Goal: Information Seeking & Learning: Learn about a topic

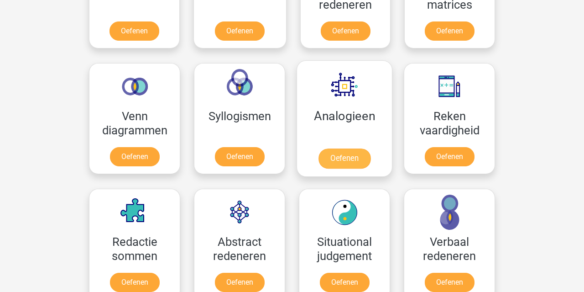
scroll to position [491, 0]
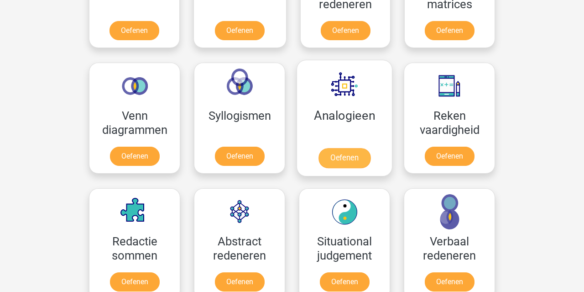
click at [359, 148] on link "Oefenen" at bounding box center [345, 158] width 52 height 20
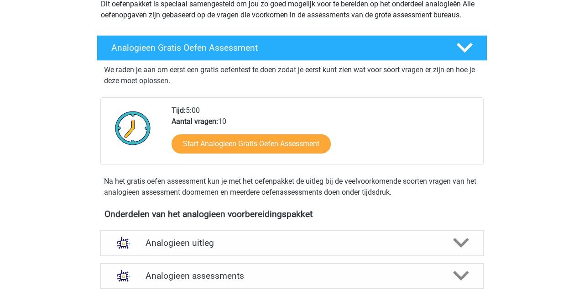
scroll to position [258, 0]
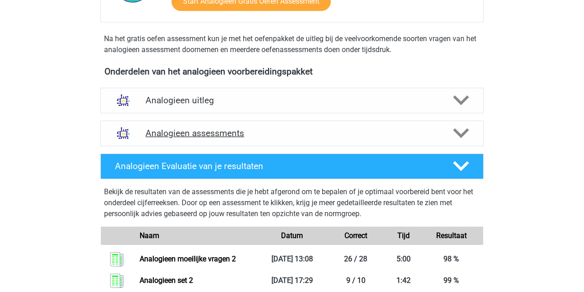
click at [225, 136] on h4 "Analogieen assessments" at bounding box center [292, 133] width 293 height 10
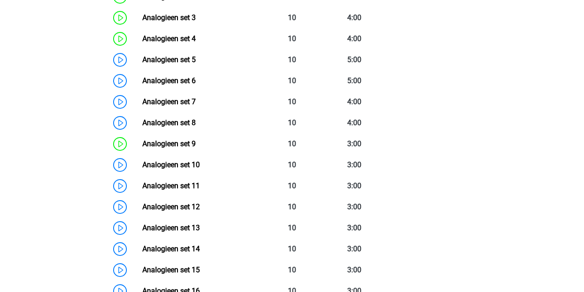
scroll to position [499, 0]
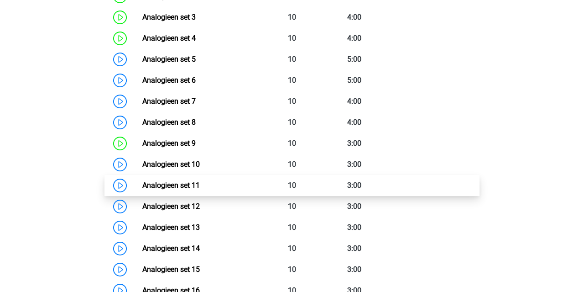
click at [200, 182] on link "Analogieen set 11" at bounding box center [171, 185] width 58 height 9
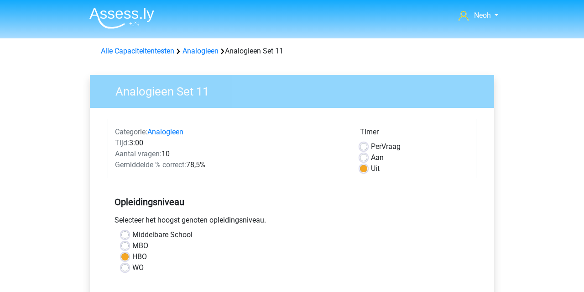
click at [371, 157] on label "Aan" at bounding box center [377, 157] width 13 height 11
click at [363, 157] on input "Aan" at bounding box center [363, 156] width 7 height 9
radio input "true"
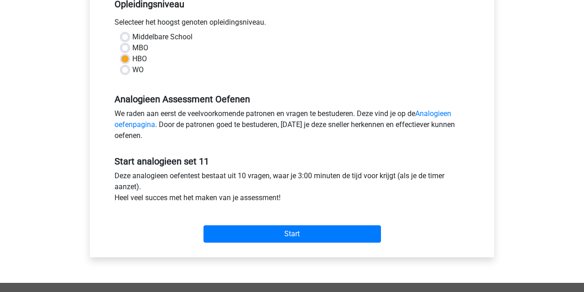
scroll to position [204, 0]
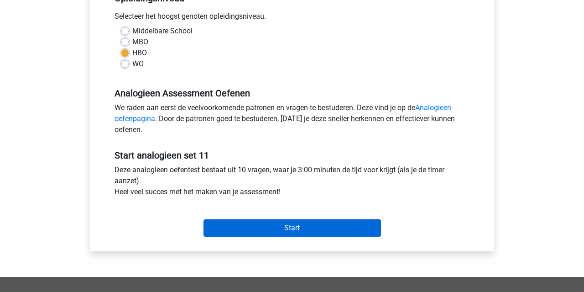
click at [326, 226] on input "Start" at bounding box center [293, 227] width 178 height 17
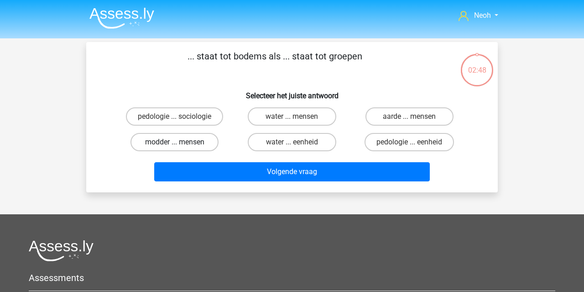
click at [208, 142] on label "modder ... mensen" at bounding box center [175, 142] width 88 height 18
click at [181, 142] on input "modder ... mensen" at bounding box center [178, 145] width 6 height 6
radio input "true"
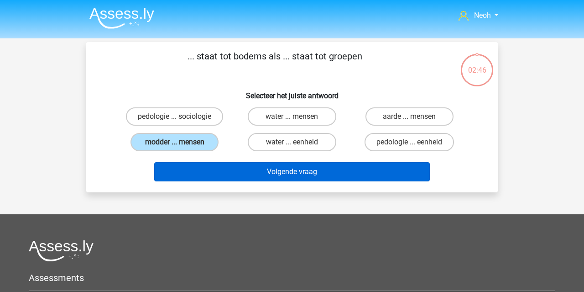
click at [265, 172] on button "Volgende vraag" at bounding box center [292, 171] width 276 height 19
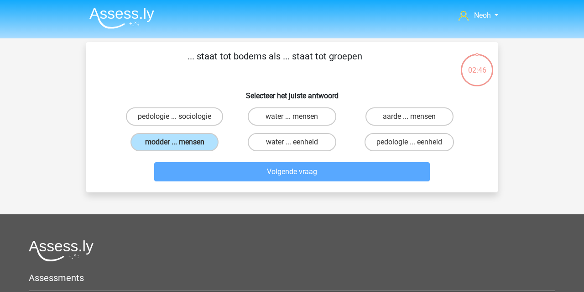
scroll to position [42, 0]
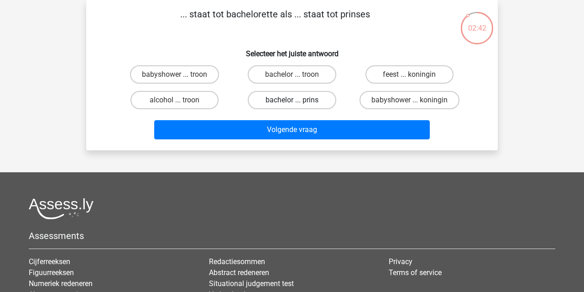
click at [308, 103] on label "bachelor ... prins" at bounding box center [292, 100] width 88 height 18
click at [298, 103] on input "bachelor ... prins" at bounding box center [295, 103] width 6 height 6
radio input "true"
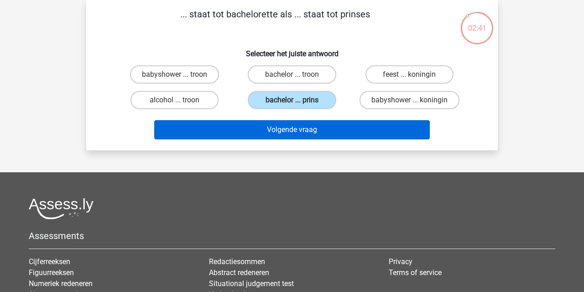
click at [321, 130] on button "Volgende vraag" at bounding box center [292, 129] width 276 height 19
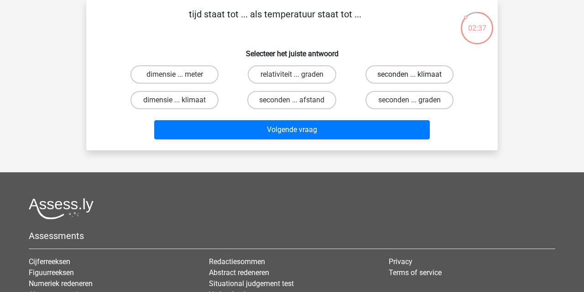
click at [404, 71] on label "seconden ... klimaat" at bounding box center [410, 74] width 88 height 18
click at [409, 74] on input "seconden ... klimaat" at bounding box center [412, 77] width 6 height 6
radio input "true"
click at [410, 100] on input "seconden ... graden" at bounding box center [412, 103] width 6 height 6
radio input "true"
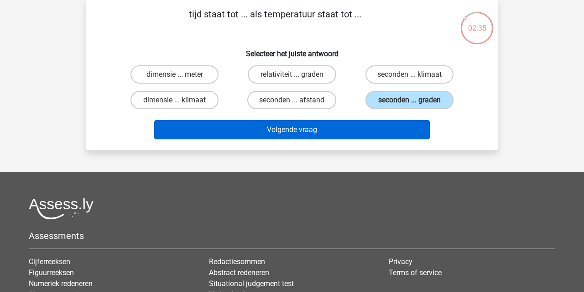
click at [386, 132] on button "Volgende vraag" at bounding box center [292, 129] width 276 height 19
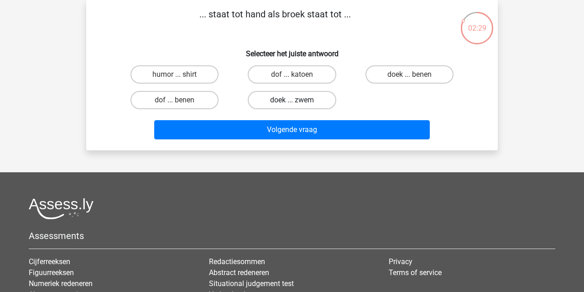
click at [316, 100] on label "doek ... zwem" at bounding box center [292, 100] width 88 height 18
click at [298, 100] on input "doek ... zwem" at bounding box center [295, 103] width 6 height 6
radio input "true"
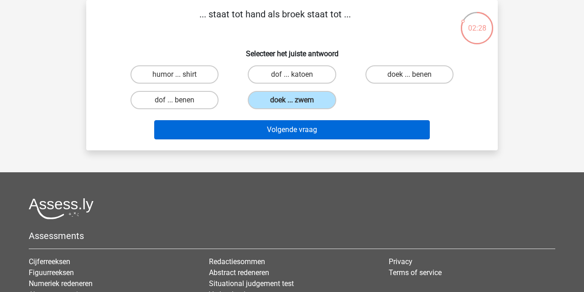
click at [321, 134] on button "Volgende vraag" at bounding box center [292, 129] width 276 height 19
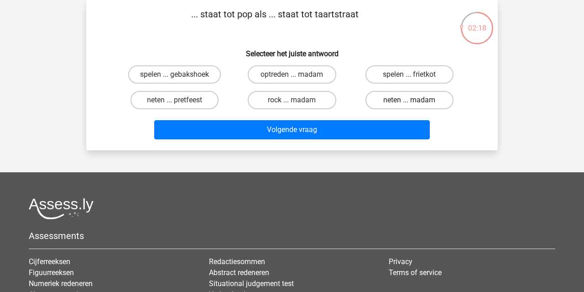
click at [393, 105] on label "neten ... madam" at bounding box center [410, 100] width 88 height 18
click at [409, 105] on input "neten ... madam" at bounding box center [412, 103] width 6 height 6
radio input "true"
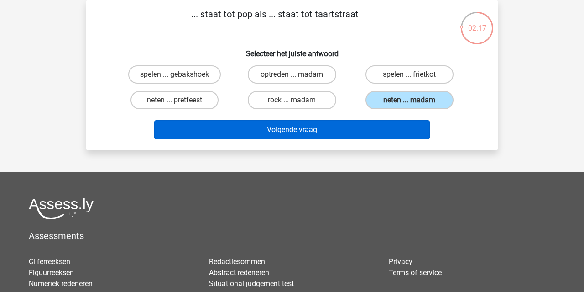
click at [383, 126] on button "Volgende vraag" at bounding box center [292, 129] width 276 height 19
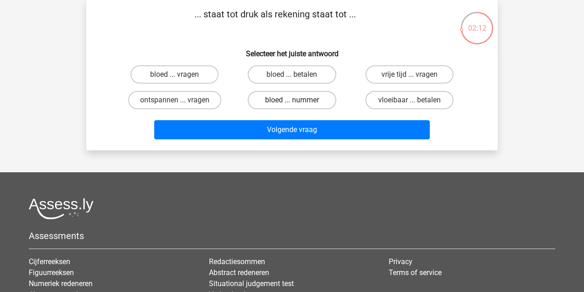
click at [325, 100] on label "bloed ... nummer" at bounding box center [292, 100] width 88 height 18
click at [298, 100] on input "bloed ... nummer" at bounding box center [295, 103] width 6 height 6
radio input "true"
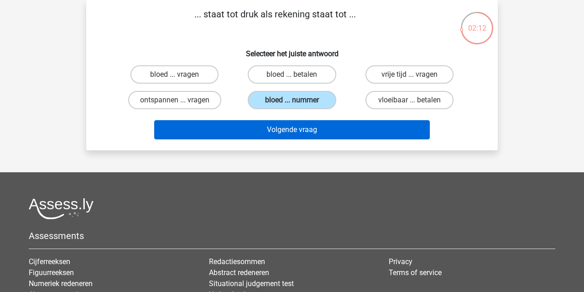
click at [324, 128] on button "Volgende vraag" at bounding box center [292, 129] width 276 height 19
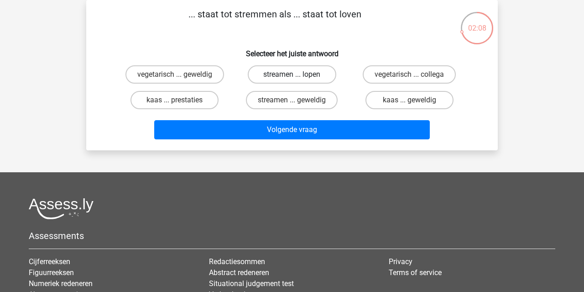
click at [284, 76] on label "streamen ... lopen" at bounding box center [292, 74] width 88 height 18
click at [292, 76] on input "streamen ... lopen" at bounding box center [295, 77] width 6 height 6
radio input "true"
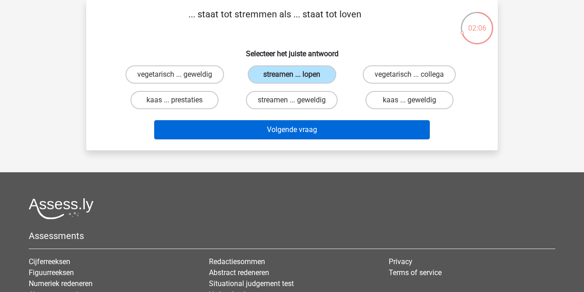
click at [296, 128] on button "Volgende vraag" at bounding box center [292, 129] width 276 height 19
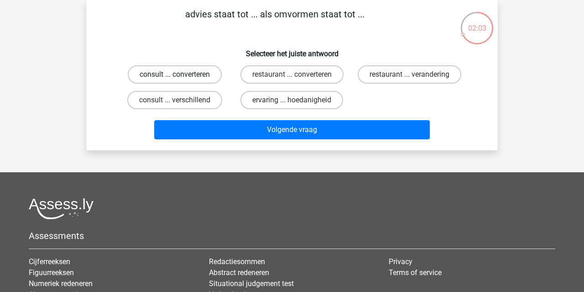
click at [212, 80] on label "consult ... converteren" at bounding box center [175, 74] width 94 height 18
click at [181, 80] on input "consult ... converteren" at bounding box center [178, 77] width 6 height 6
radio input "true"
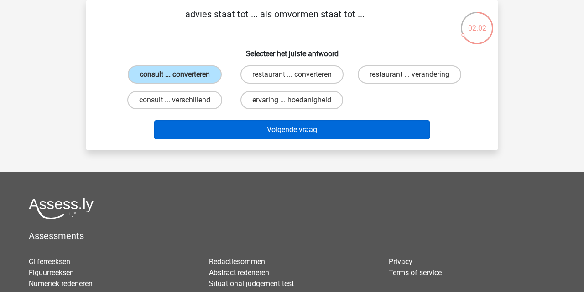
click at [259, 127] on button "Volgende vraag" at bounding box center [292, 129] width 276 height 19
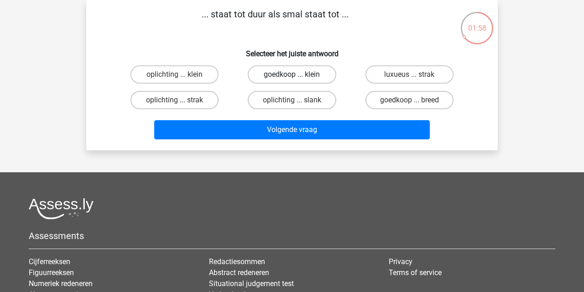
click at [311, 76] on label "goedkoop ... klein" at bounding box center [292, 74] width 88 height 18
click at [298, 76] on input "goedkoop ... klein" at bounding box center [295, 77] width 6 height 6
radio input "true"
click at [392, 102] on label "goedkoop ... breed" at bounding box center [410, 100] width 88 height 18
click at [409, 102] on input "goedkoop ... breed" at bounding box center [412, 103] width 6 height 6
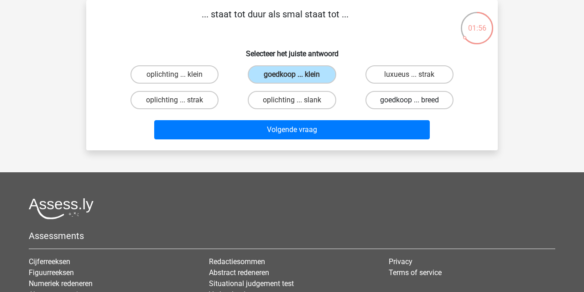
radio input "true"
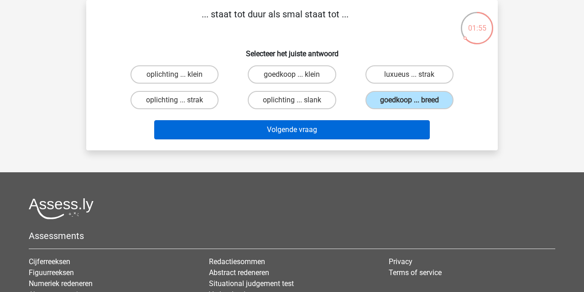
click at [382, 129] on button "Volgende vraag" at bounding box center [292, 129] width 276 height 19
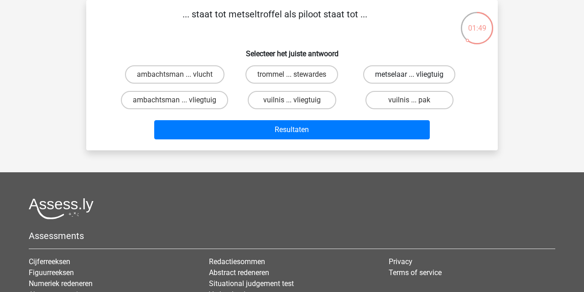
click at [392, 79] on label "metselaar ... vliegtuig" at bounding box center [409, 74] width 92 height 18
click at [409, 79] on input "metselaar ... vliegtuig" at bounding box center [412, 77] width 6 height 6
radio input "true"
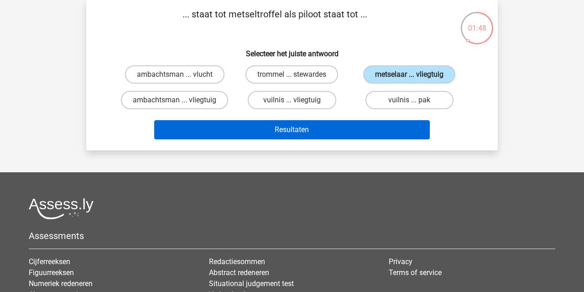
click at [376, 135] on button "Resultaten" at bounding box center [292, 129] width 276 height 19
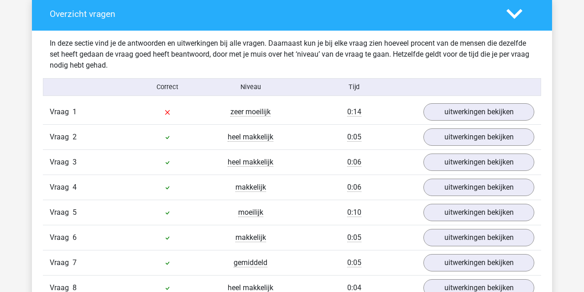
scroll to position [498, 0]
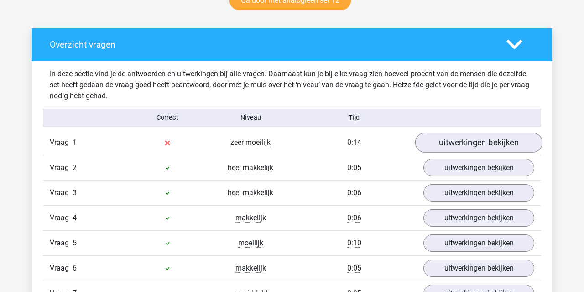
click at [446, 148] on link "uitwerkingen bekijken" at bounding box center [478, 142] width 127 height 20
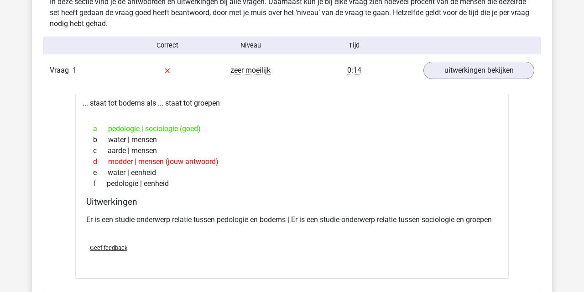
scroll to position [467, 0]
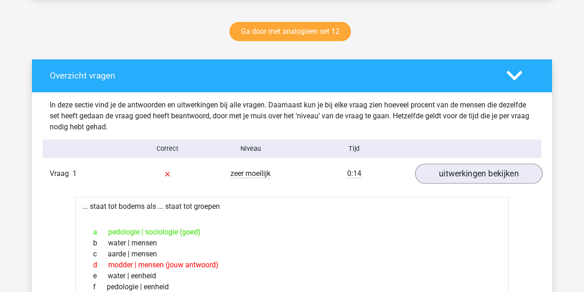
click at [476, 172] on link "uitwerkingen bekijken" at bounding box center [478, 173] width 127 height 20
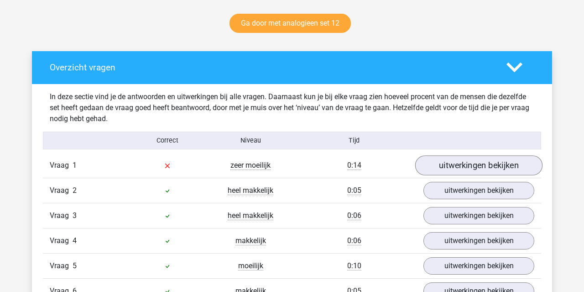
scroll to position [473, 0]
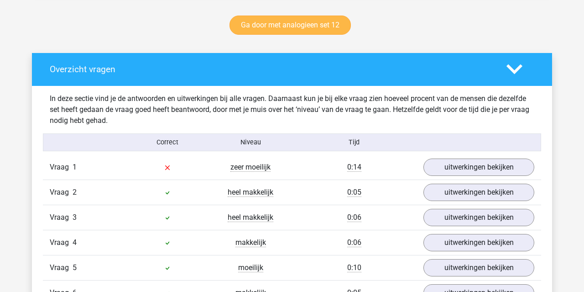
click at [300, 21] on link "Ga door met analogieen set 12" at bounding box center [290, 25] width 121 height 19
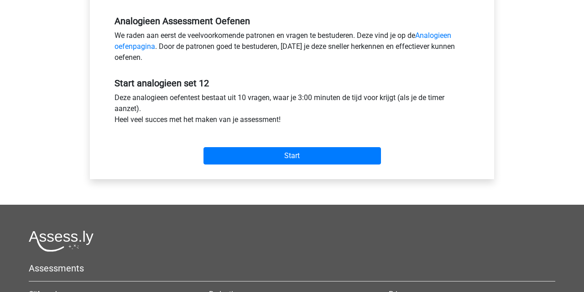
scroll to position [276, 0]
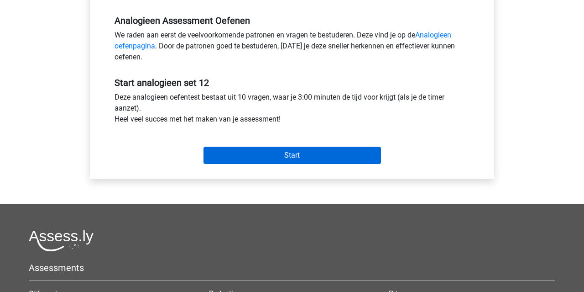
click at [289, 154] on input "Start" at bounding box center [293, 155] width 178 height 17
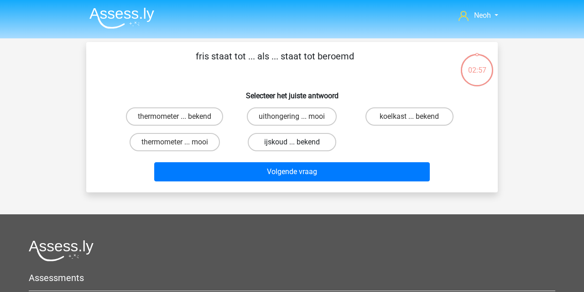
click at [323, 144] on label "ijskoud ... bekend" at bounding box center [292, 142] width 88 height 18
click at [298, 144] on input "ijskoud ... bekend" at bounding box center [295, 145] width 6 height 6
radio input "true"
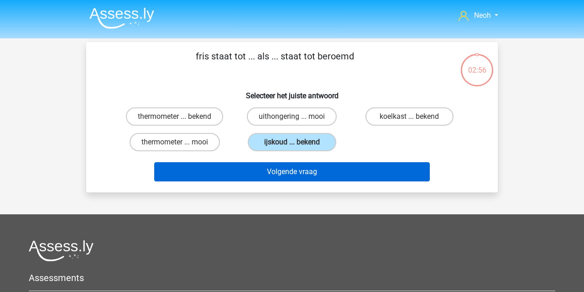
click at [322, 175] on button "Volgende vraag" at bounding box center [292, 171] width 276 height 19
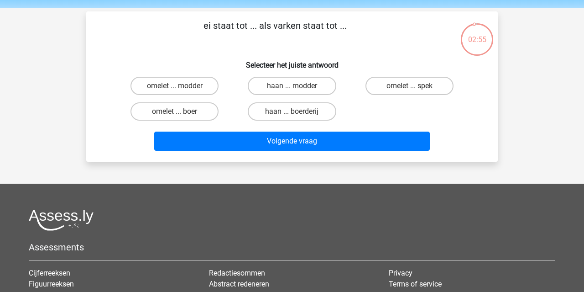
scroll to position [26, 0]
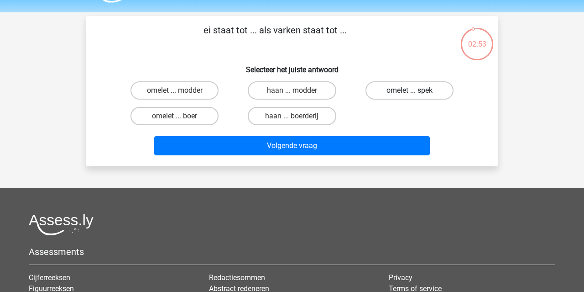
click at [438, 94] on label "omelet ... spek" at bounding box center [410, 90] width 88 height 18
click at [415, 94] on input "omelet ... spek" at bounding box center [412, 93] width 6 height 6
radio input "true"
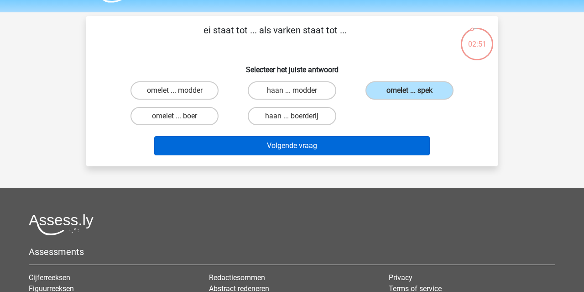
click at [402, 148] on button "Volgende vraag" at bounding box center [292, 145] width 276 height 19
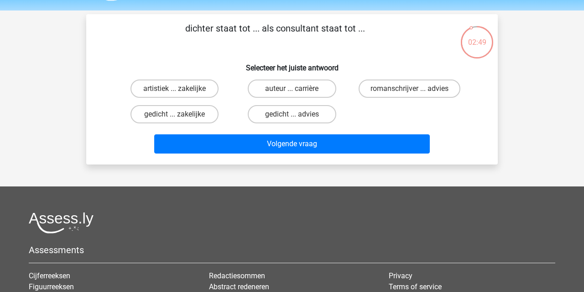
scroll to position [27, 0]
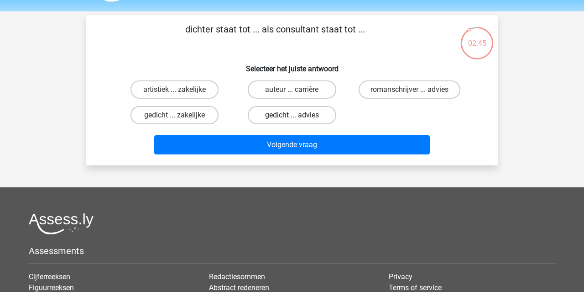
click at [322, 117] on label "gedicht ... advies" at bounding box center [292, 115] width 88 height 18
click at [298, 117] on input "gedicht ... advies" at bounding box center [295, 118] width 6 height 6
radio input "true"
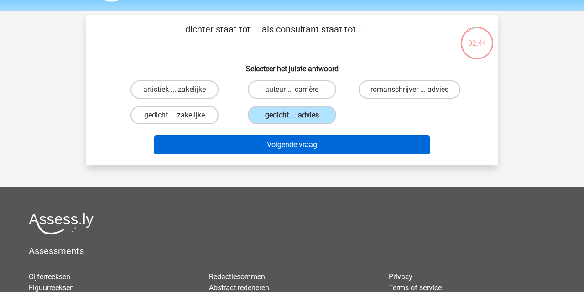
click at [326, 146] on button "Volgende vraag" at bounding box center [292, 144] width 276 height 19
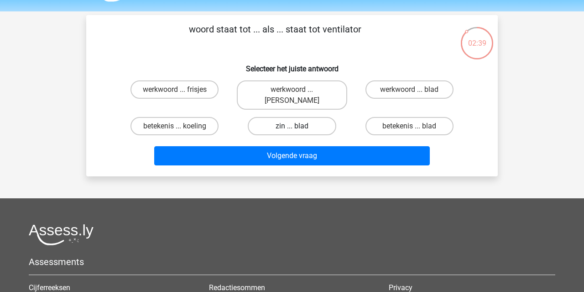
click at [319, 118] on label "zin ... blad" at bounding box center [292, 126] width 88 height 18
click at [298, 126] on input "zin ... blad" at bounding box center [295, 129] width 6 height 6
radio input "true"
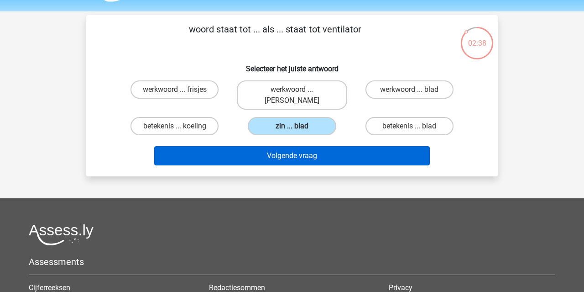
click at [317, 146] on button "Volgende vraag" at bounding box center [292, 155] width 276 height 19
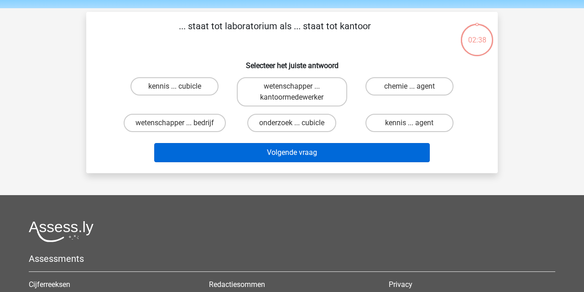
scroll to position [26, 0]
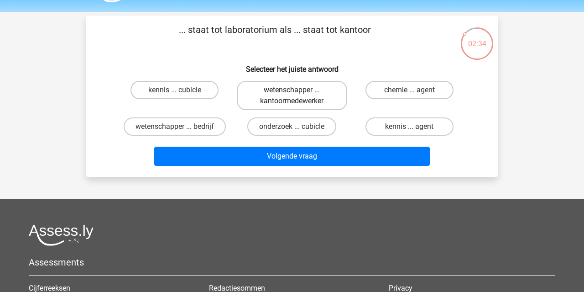
click at [307, 102] on label "wetenschapper ... kantoormedewerker" at bounding box center [292, 95] width 110 height 29
click at [298, 96] on input "wetenschapper ... kantoormedewerker" at bounding box center [295, 93] width 6 height 6
radio input "true"
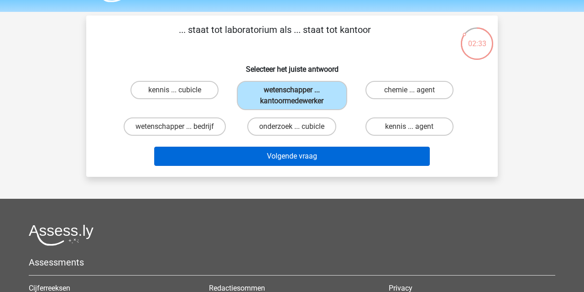
click at [313, 158] on button "Volgende vraag" at bounding box center [292, 156] width 276 height 19
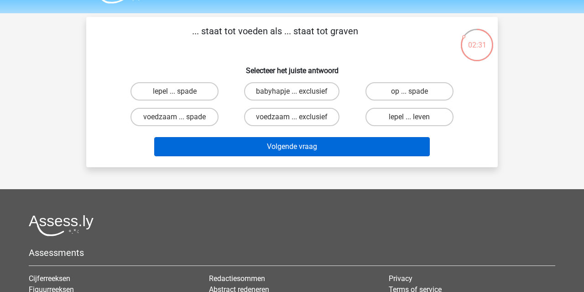
scroll to position [21, 0]
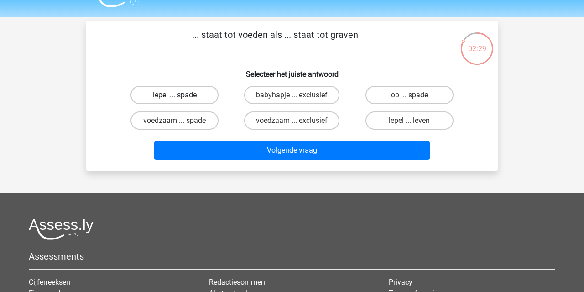
click at [202, 96] on label "lepel ... spade" at bounding box center [175, 95] width 88 height 18
click at [181, 96] on input "lepel ... spade" at bounding box center [178, 98] width 6 height 6
radio input "true"
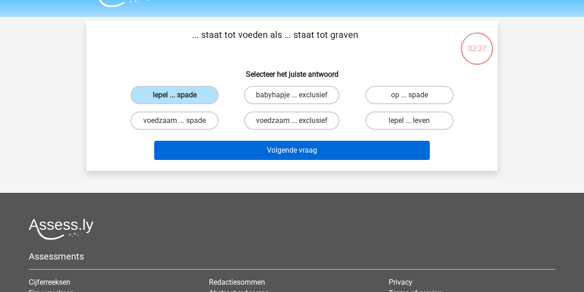
click at [308, 158] on button "Volgende vraag" at bounding box center [292, 150] width 276 height 19
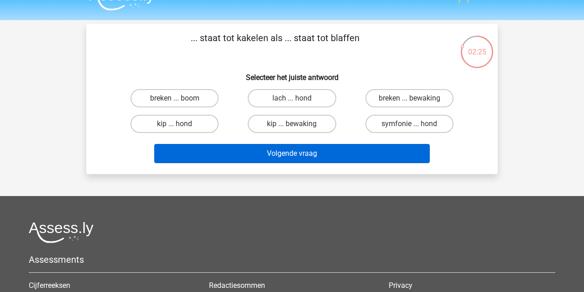
scroll to position [14, 0]
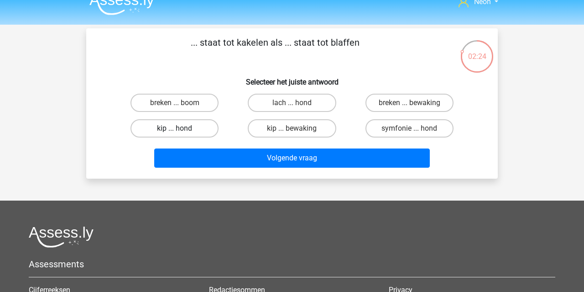
click at [209, 124] on label "kip ... hond" at bounding box center [175, 128] width 88 height 18
click at [181, 128] on input "kip ... hond" at bounding box center [178, 131] width 6 height 6
radio input "true"
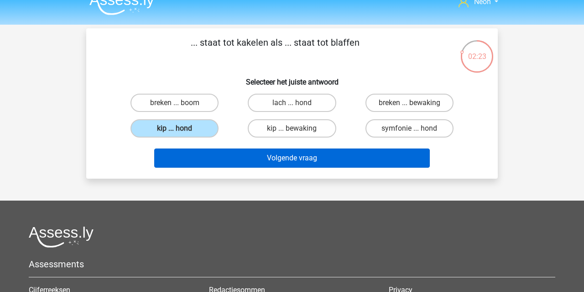
click at [235, 162] on button "Volgende vraag" at bounding box center [292, 157] width 276 height 19
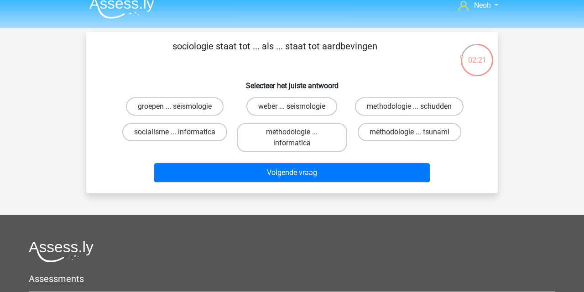
scroll to position [9, 0]
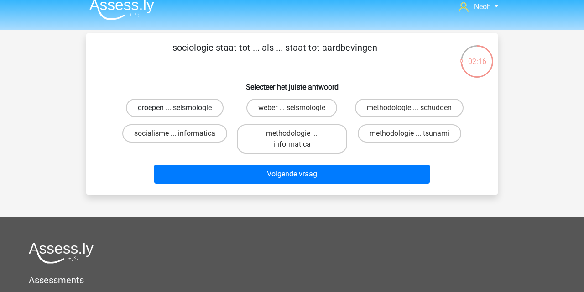
click at [195, 110] on label "groepen ... seismologie" at bounding box center [175, 108] width 98 height 18
click at [181, 110] on input "groepen ... seismologie" at bounding box center [178, 111] width 6 height 6
radio input "true"
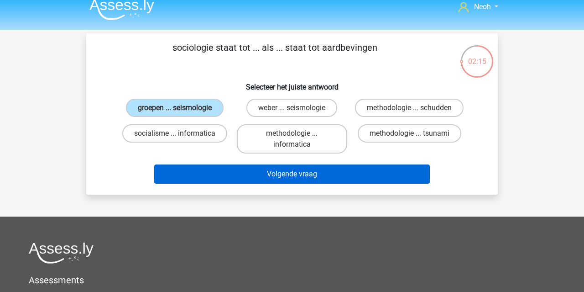
click at [245, 174] on button "Volgende vraag" at bounding box center [292, 173] width 276 height 19
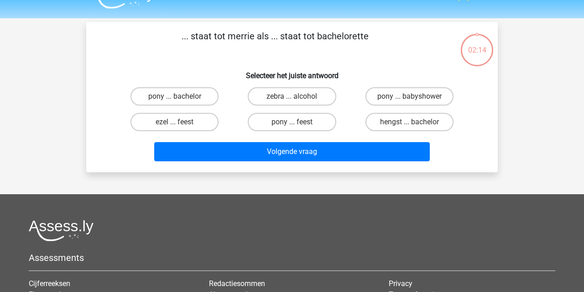
scroll to position [18, 0]
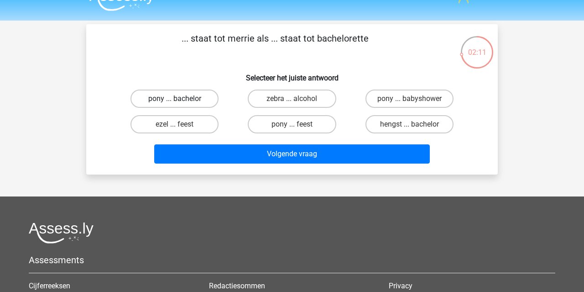
click at [192, 99] on label "pony ... bachelor" at bounding box center [175, 98] width 88 height 18
click at [181, 99] on input "pony ... bachelor" at bounding box center [178, 102] width 6 height 6
radio input "true"
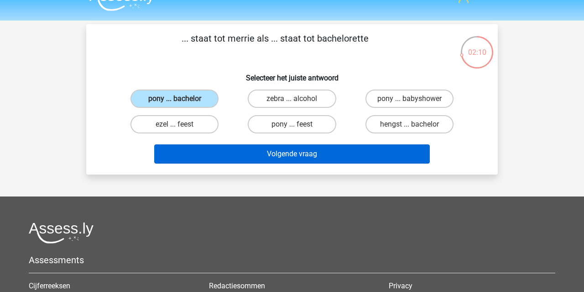
click at [258, 151] on button "Volgende vraag" at bounding box center [292, 153] width 276 height 19
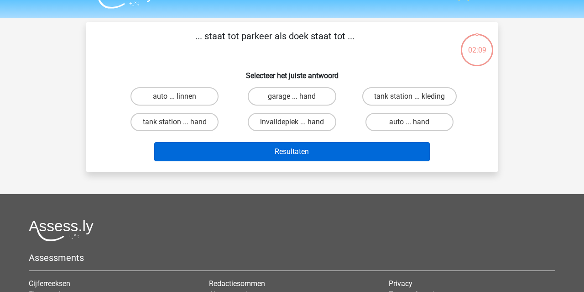
scroll to position [15, 0]
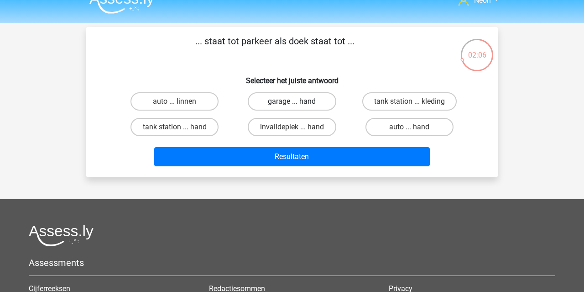
click at [314, 102] on label "garage ... hand" at bounding box center [292, 101] width 88 height 18
click at [298, 102] on input "garage ... hand" at bounding box center [295, 104] width 6 height 6
radio input "true"
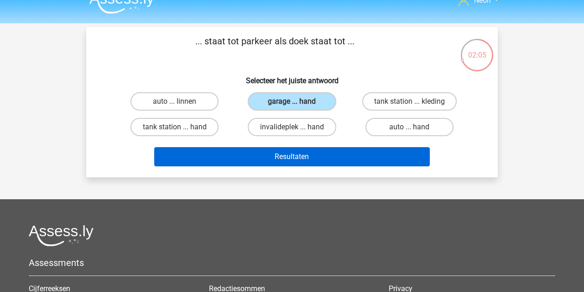
click at [334, 162] on button "Resultaten" at bounding box center [292, 156] width 276 height 19
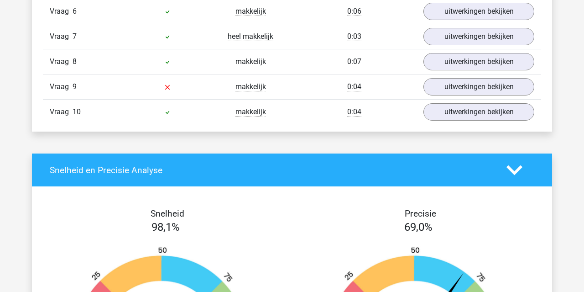
scroll to position [738, 0]
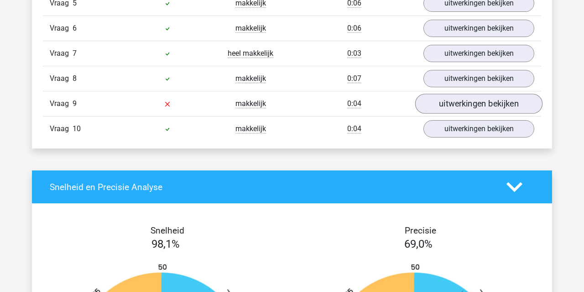
click at [448, 98] on link "uitwerkingen bekijken" at bounding box center [478, 104] width 127 height 20
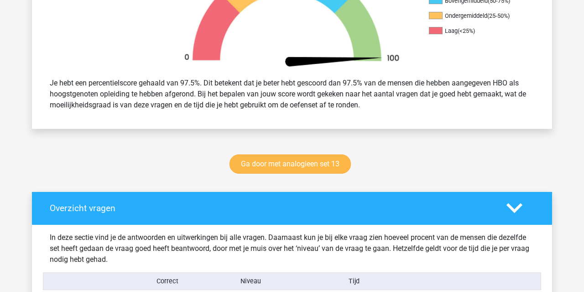
scroll to position [331, 0]
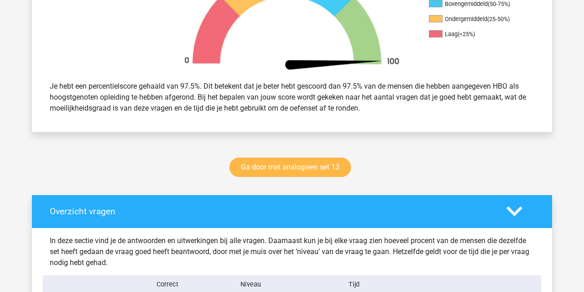
click at [320, 168] on link "Ga door met analogieen set 13" at bounding box center [290, 166] width 121 height 19
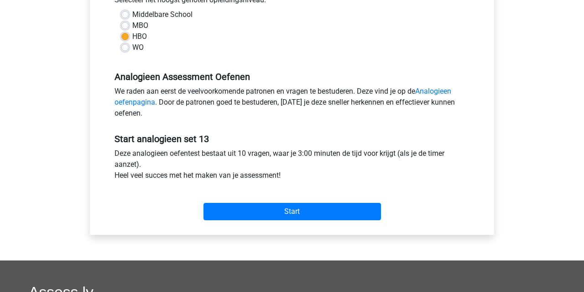
scroll to position [230, 0]
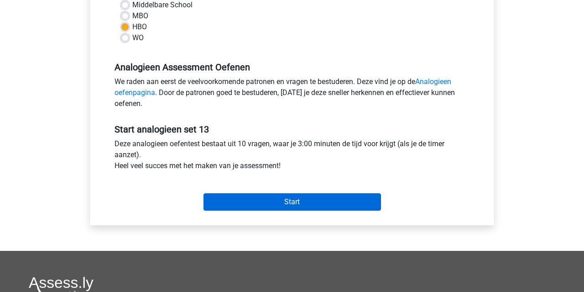
click at [314, 206] on input "Start" at bounding box center [293, 201] width 178 height 17
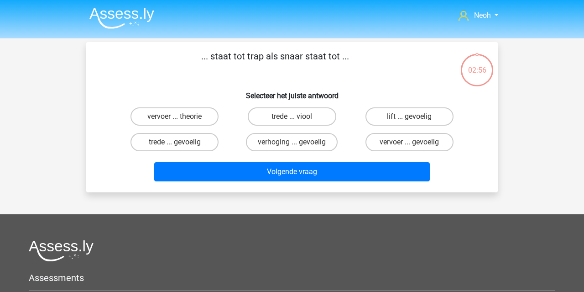
click at [295, 121] on input "trede ... viool" at bounding box center [295, 119] width 6 height 6
radio input "true"
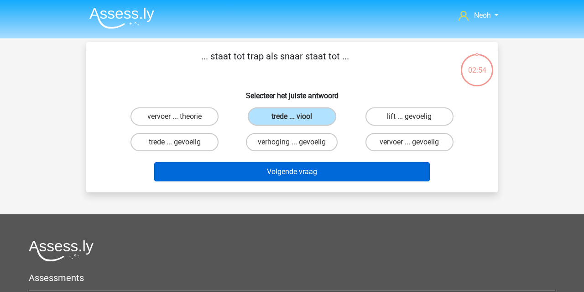
click at [302, 173] on button "Volgende vraag" at bounding box center [292, 171] width 276 height 19
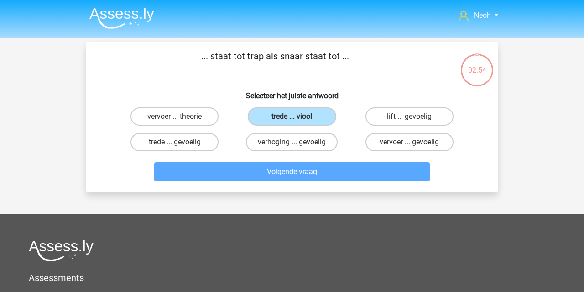
scroll to position [42, 0]
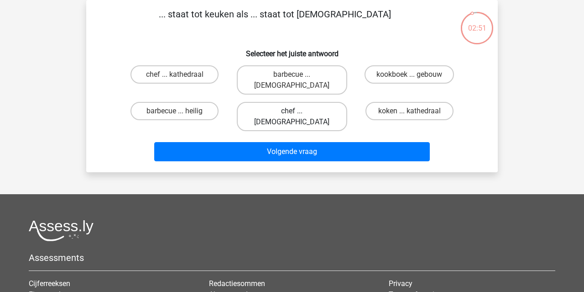
click at [321, 105] on label "chef ... priester" at bounding box center [292, 116] width 110 height 29
click at [298, 111] on input "chef ... priester" at bounding box center [295, 114] width 6 height 6
radio input "true"
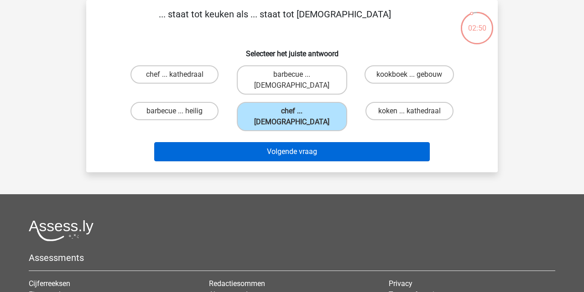
click at [322, 142] on button "Volgende vraag" at bounding box center [292, 151] width 276 height 19
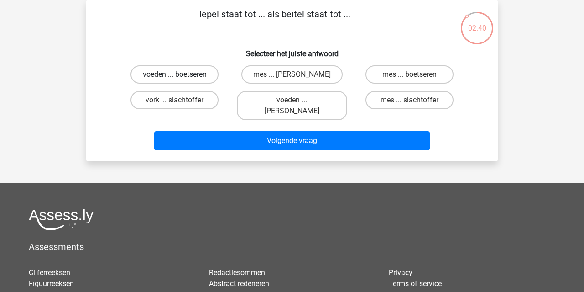
click at [208, 73] on label "voeden ... boetseren" at bounding box center [175, 74] width 88 height 18
click at [181, 74] on input "voeden ... boetseren" at bounding box center [178, 77] width 6 height 6
radio input "true"
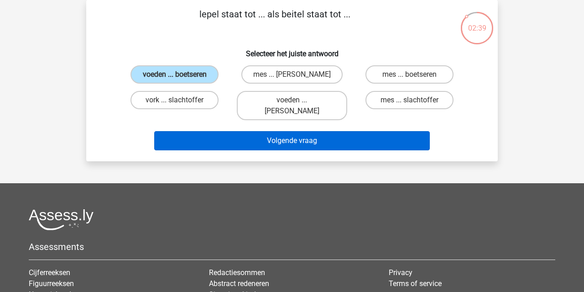
click at [284, 131] on button "Volgende vraag" at bounding box center [292, 140] width 276 height 19
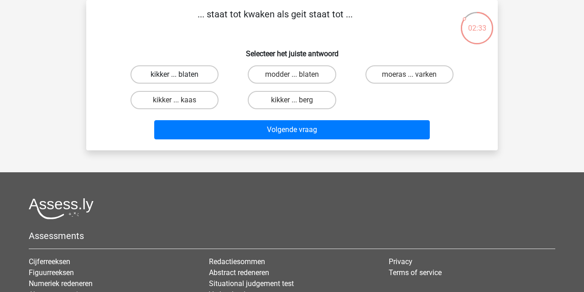
click at [199, 74] on label "kikker ... blaten" at bounding box center [175, 74] width 88 height 18
click at [181, 74] on input "kikker ... blaten" at bounding box center [178, 77] width 6 height 6
radio input "true"
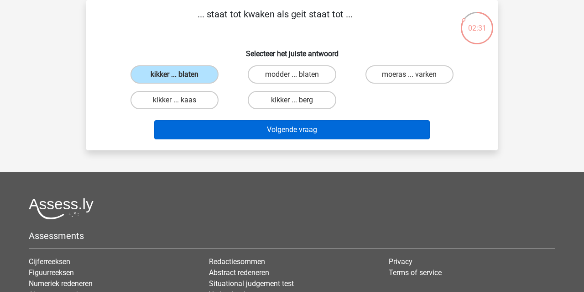
click at [331, 135] on button "Volgende vraag" at bounding box center [292, 129] width 276 height 19
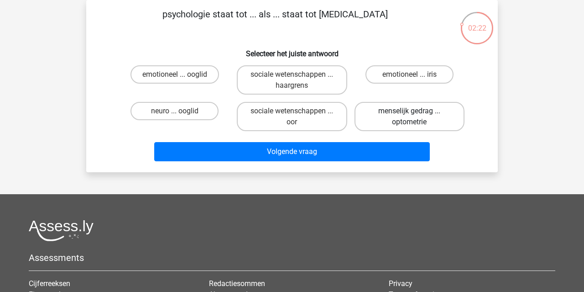
click at [414, 122] on label "menselijk gedrag ... optometrie" at bounding box center [410, 116] width 110 height 29
click at [414, 117] on input "menselijk gedrag ... optometrie" at bounding box center [412, 114] width 6 height 6
radio input "true"
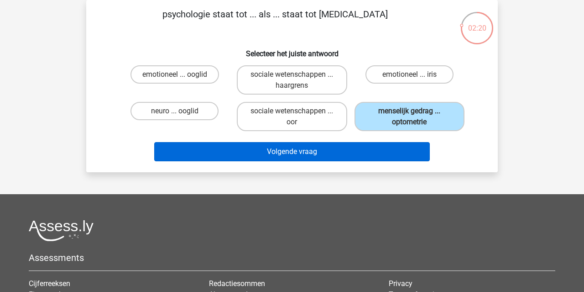
click at [399, 150] on button "Volgende vraag" at bounding box center [292, 151] width 276 height 19
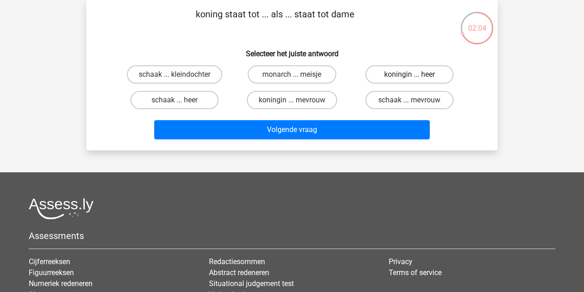
click at [403, 79] on label "koningin ... heer" at bounding box center [410, 74] width 88 height 18
click at [409, 79] on input "koningin ... heer" at bounding box center [412, 77] width 6 height 6
radio input "true"
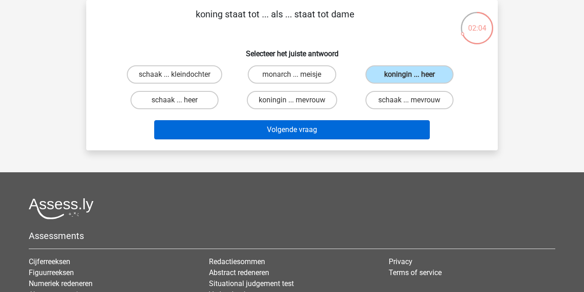
click at [389, 125] on button "Volgende vraag" at bounding box center [292, 129] width 276 height 19
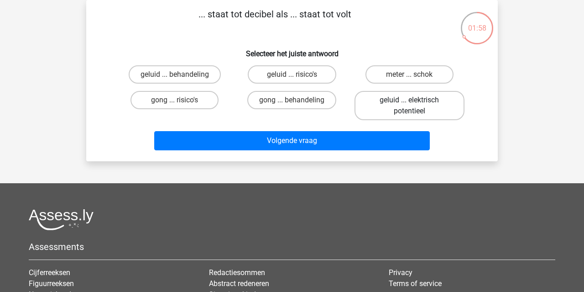
click at [419, 106] on label "geluid ... elektrisch potentieel" at bounding box center [410, 105] width 110 height 29
click at [415, 106] on input "geluid ... elektrisch potentieel" at bounding box center [412, 103] width 6 height 6
radio input "true"
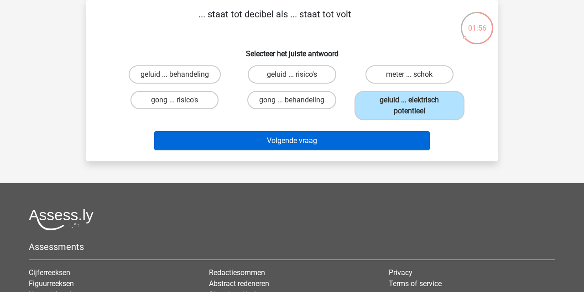
click at [388, 142] on button "Volgende vraag" at bounding box center [292, 140] width 276 height 19
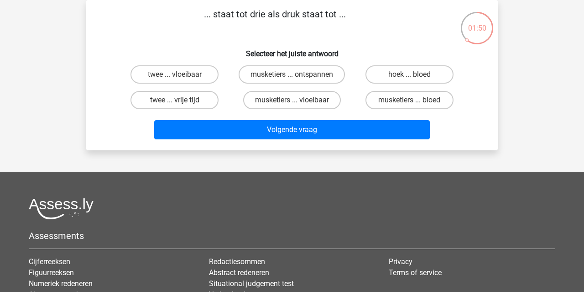
click at [412, 79] on input "hoek ... bloed" at bounding box center [412, 77] width 6 height 6
radio input "true"
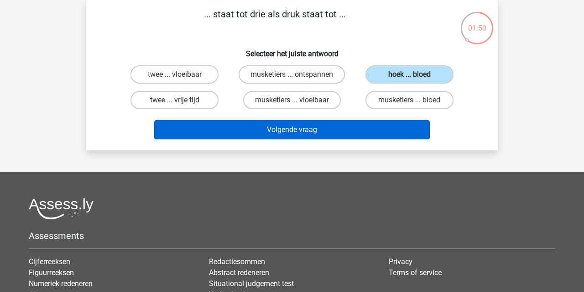
click at [376, 134] on button "Volgende vraag" at bounding box center [292, 129] width 276 height 19
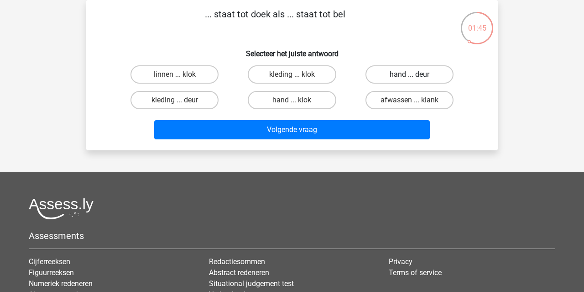
click at [391, 76] on label "hand ... deur" at bounding box center [410, 74] width 88 height 18
click at [409, 76] on input "hand ... deur" at bounding box center [412, 77] width 6 height 6
radio input "true"
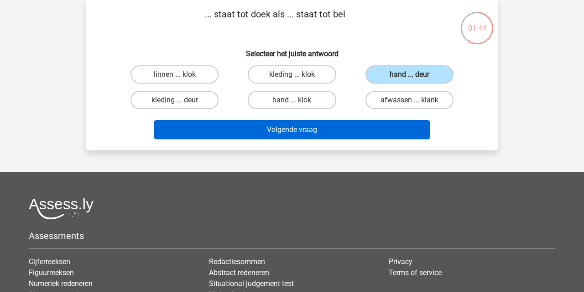
click at [367, 134] on button "Volgende vraag" at bounding box center [292, 129] width 276 height 19
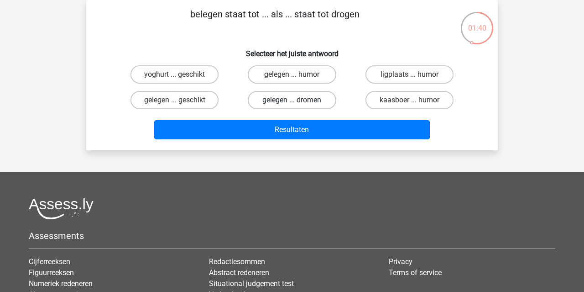
click at [317, 102] on label "gelegen ... dromen" at bounding box center [292, 100] width 88 height 18
click at [298, 102] on input "gelegen ... dromen" at bounding box center [295, 103] width 6 height 6
radio input "true"
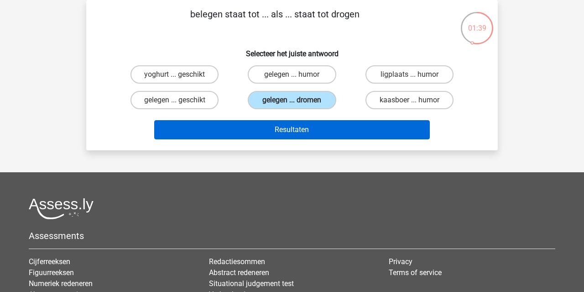
click at [320, 126] on button "Resultaten" at bounding box center [292, 129] width 276 height 19
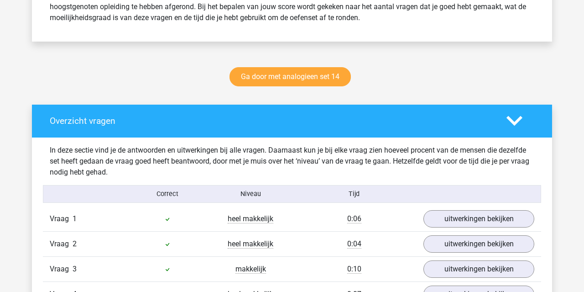
scroll to position [419, 0]
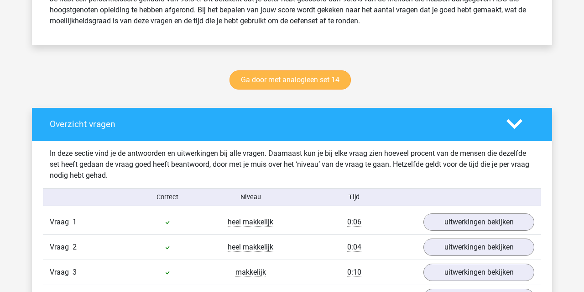
click at [329, 73] on link "Ga door met analogieen set 14" at bounding box center [290, 79] width 121 height 19
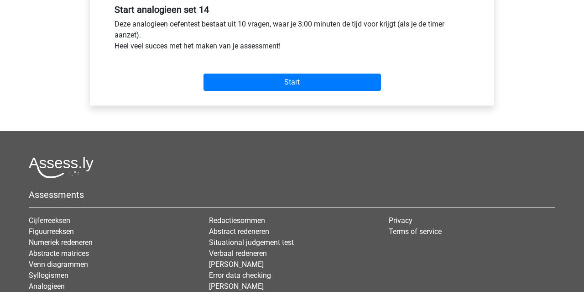
scroll to position [341, 0]
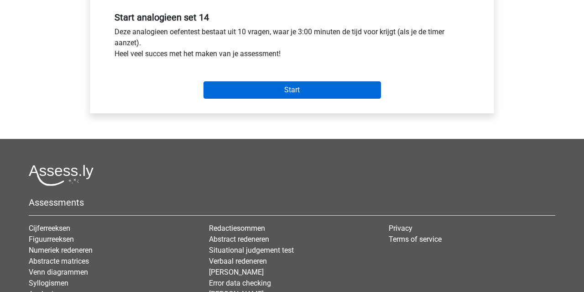
click at [343, 91] on input "Start" at bounding box center [293, 89] width 178 height 17
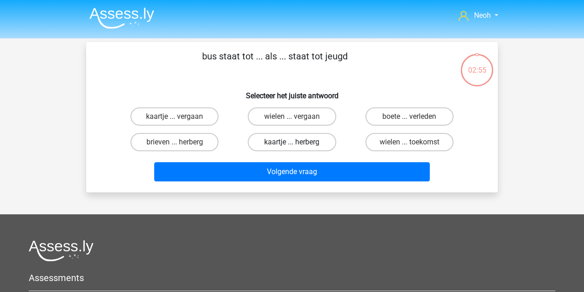
click at [317, 141] on label "kaartje ... herberg" at bounding box center [292, 142] width 88 height 18
click at [298, 142] on input "kaartje ... herberg" at bounding box center [295, 145] width 6 height 6
radio input "true"
click at [190, 145] on label "brieven ... herberg" at bounding box center [175, 142] width 88 height 18
click at [181, 145] on input "brieven ... herberg" at bounding box center [178, 145] width 6 height 6
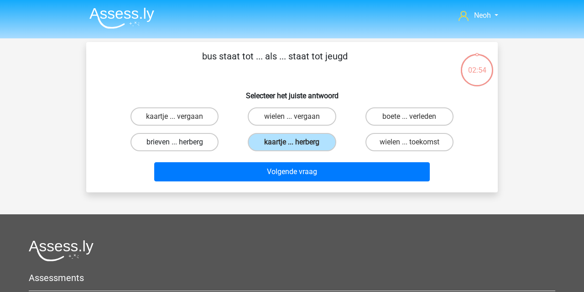
radio input "true"
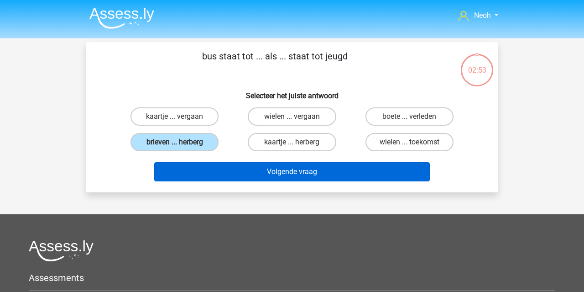
click at [236, 170] on button "Volgende vraag" at bounding box center [292, 171] width 276 height 19
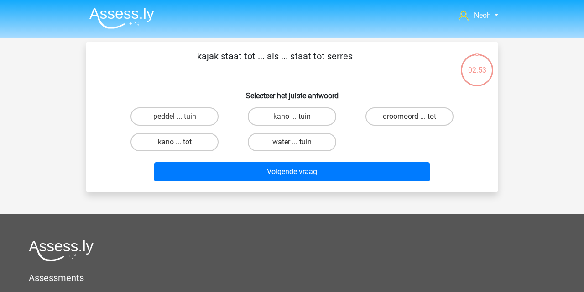
scroll to position [42, 0]
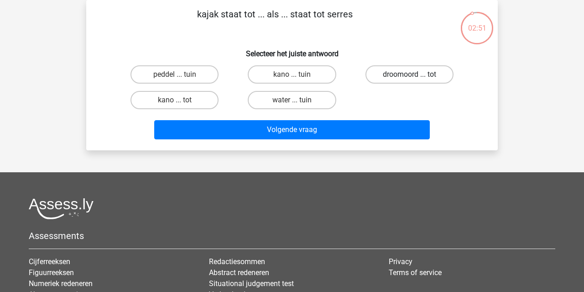
click at [404, 71] on label "droomoord ... tot" at bounding box center [410, 74] width 88 height 18
click at [409, 74] on input "droomoord ... tot" at bounding box center [412, 77] width 6 height 6
radio input "true"
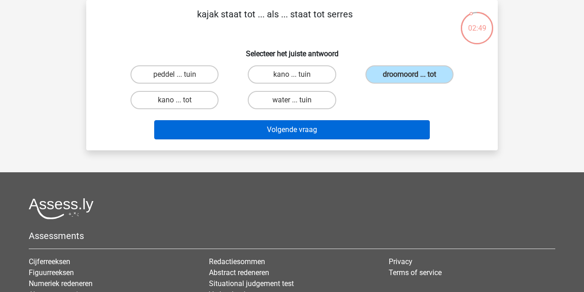
click at [384, 127] on button "Volgende vraag" at bounding box center [292, 129] width 276 height 19
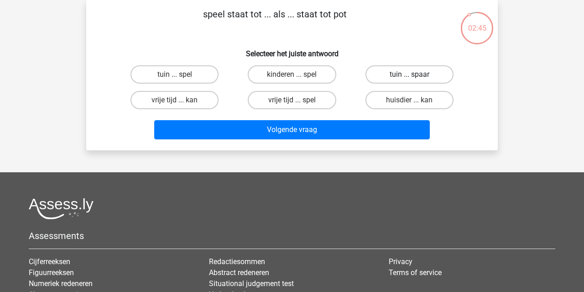
click at [407, 75] on label "tuin ... spaar" at bounding box center [410, 74] width 88 height 18
click at [409, 75] on input "tuin ... spaar" at bounding box center [412, 77] width 6 height 6
radio input "true"
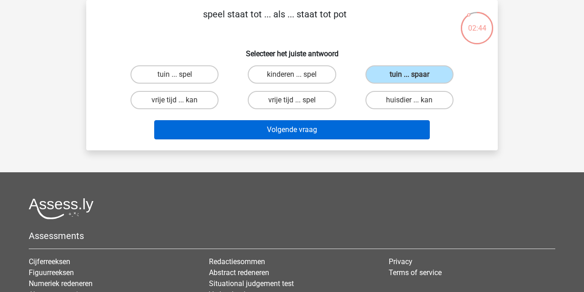
click at [377, 134] on button "Volgende vraag" at bounding box center [292, 129] width 276 height 19
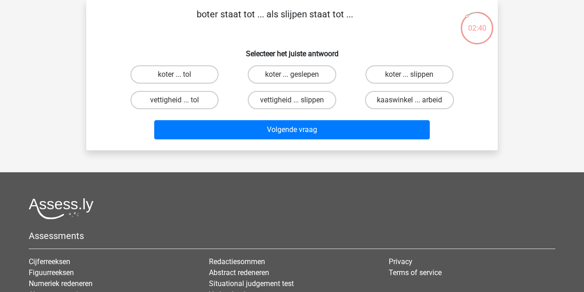
click at [410, 74] on input "koter ... slippen" at bounding box center [412, 77] width 6 height 6
radio input "true"
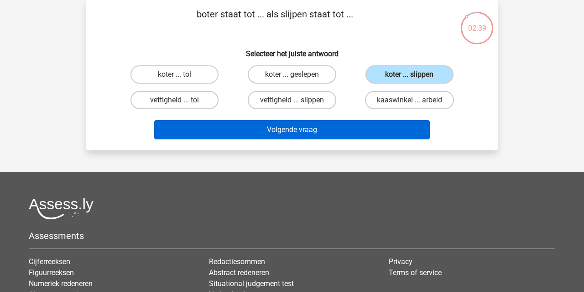
click at [375, 135] on button "Volgende vraag" at bounding box center [292, 129] width 276 height 19
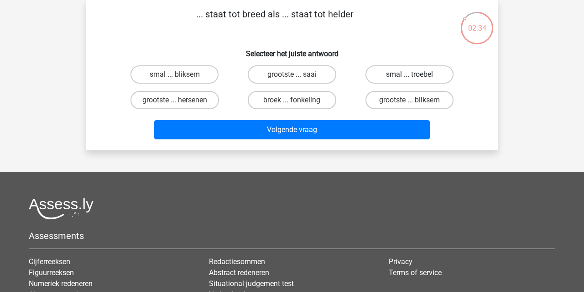
click at [398, 78] on label "smal ... troebel" at bounding box center [410, 74] width 88 height 18
click at [409, 78] on input "smal ... troebel" at bounding box center [412, 77] width 6 height 6
radio input "true"
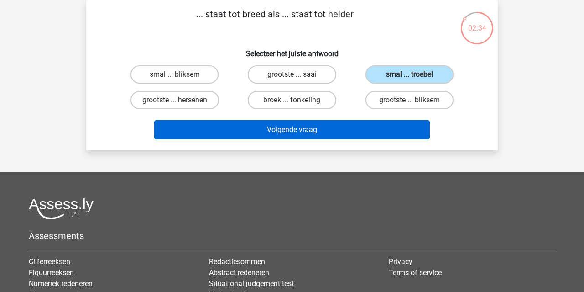
click at [378, 128] on button "Volgende vraag" at bounding box center [292, 129] width 276 height 19
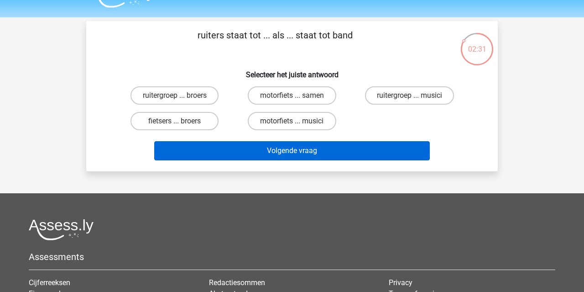
scroll to position [19, 0]
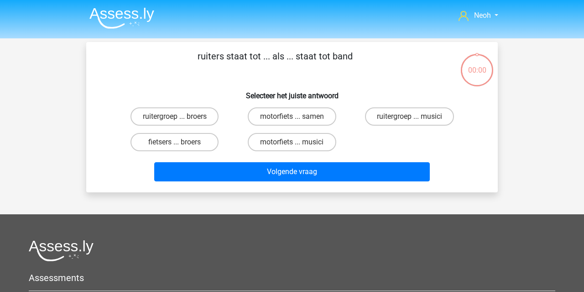
scroll to position [19, 0]
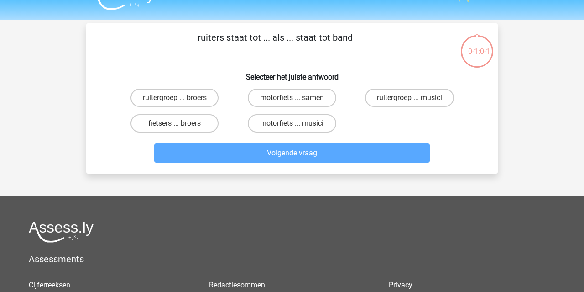
click at [123, 19] on header "Neoh [EMAIL_ADDRESS][DOMAIN_NAME] Nederlands English" at bounding box center [292, 0] width 584 height 38
click at [128, 16] on header "Neoh neohadg@hotmail.com Nederlands English" at bounding box center [292, 0] width 584 height 38
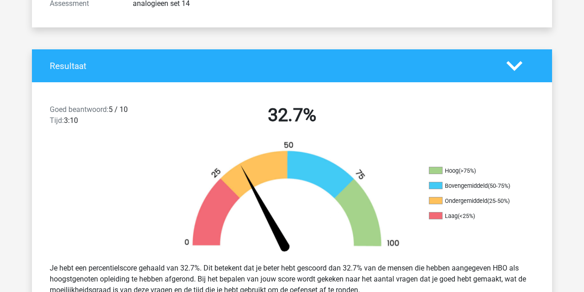
scroll to position [328, 0]
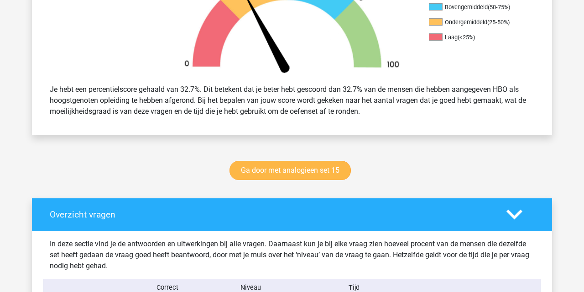
click at [287, 169] on link "Ga door met analogieen set 15" at bounding box center [290, 170] width 121 height 19
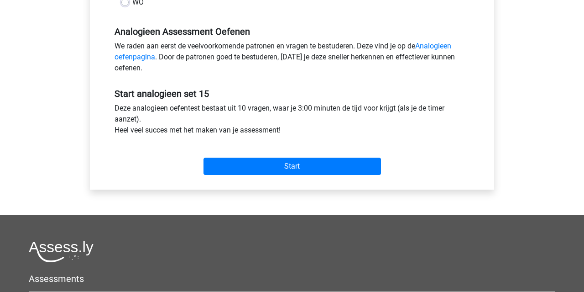
scroll to position [269, 0]
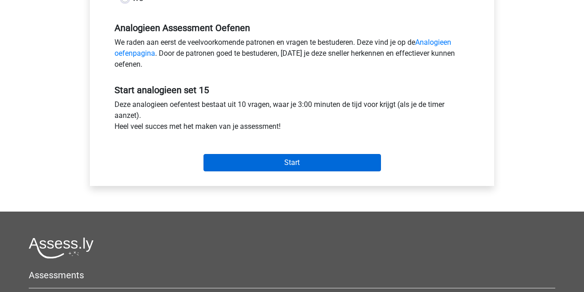
click at [289, 160] on input "Start" at bounding box center [293, 162] width 178 height 17
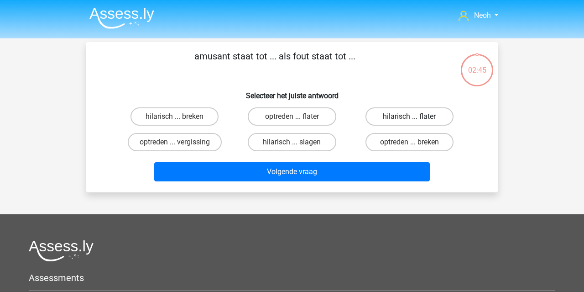
click at [401, 117] on label "hilarisch ... flater" at bounding box center [410, 116] width 88 height 18
click at [409, 117] on input "hilarisch ... flater" at bounding box center [412, 119] width 6 height 6
radio input "true"
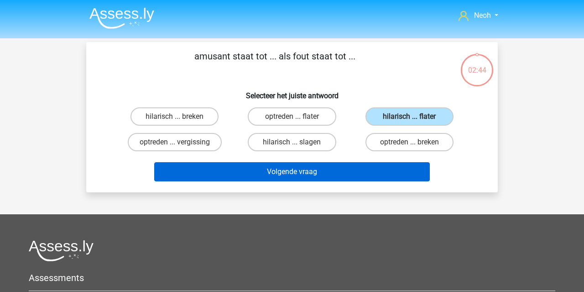
click at [397, 177] on button "Volgende vraag" at bounding box center [292, 171] width 276 height 19
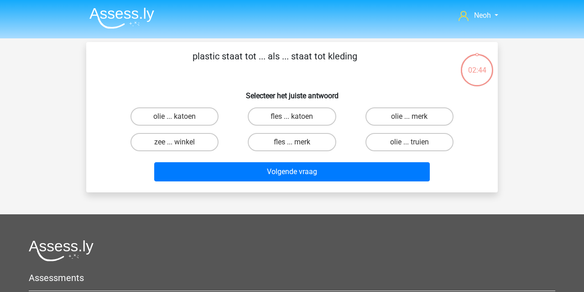
scroll to position [42, 0]
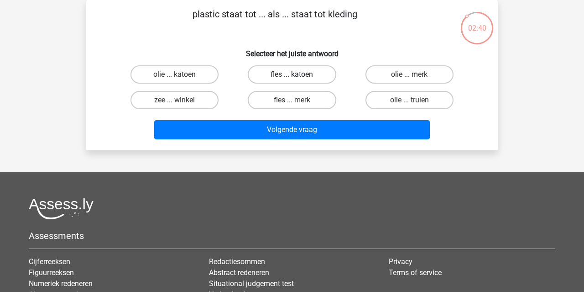
click at [313, 77] on label "fles ... katoen" at bounding box center [292, 74] width 88 height 18
click at [298, 77] on input "fles ... katoen" at bounding box center [295, 77] width 6 height 6
radio input "true"
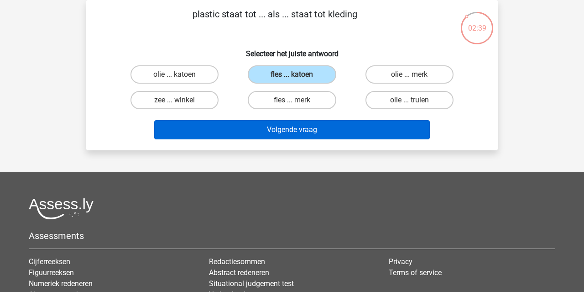
click at [312, 131] on button "Volgende vraag" at bounding box center [292, 129] width 276 height 19
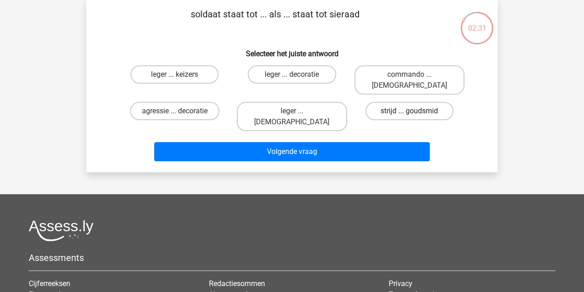
click at [398, 102] on label "strijd ... goudsmid" at bounding box center [410, 111] width 88 height 18
click at [409, 111] on input "strijd ... goudsmid" at bounding box center [412, 114] width 6 height 6
radio input "true"
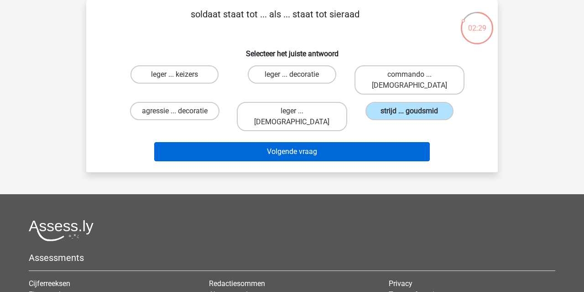
click at [392, 142] on button "Volgende vraag" at bounding box center [292, 151] width 276 height 19
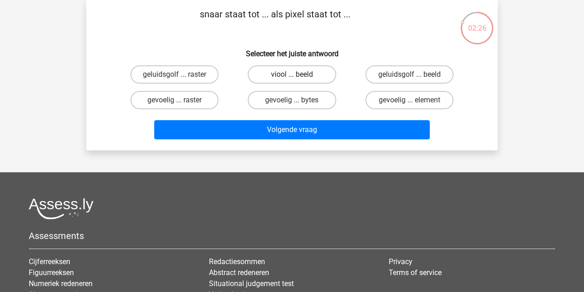
click at [324, 79] on label "viool ... beeld" at bounding box center [292, 74] width 88 height 18
click at [298, 79] on input "viool ... beeld" at bounding box center [295, 77] width 6 height 6
radio input "true"
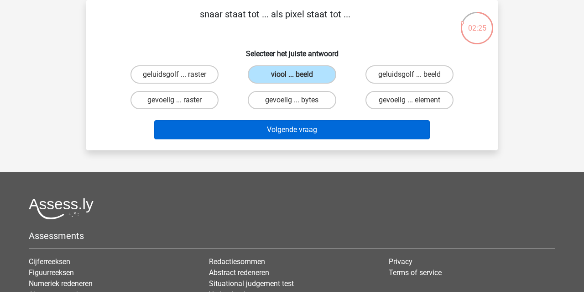
click at [328, 131] on button "Volgende vraag" at bounding box center [292, 129] width 276 height 19
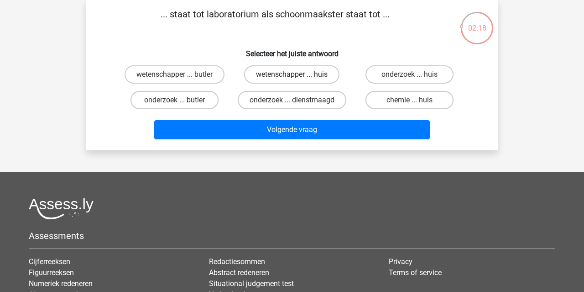
click at [328, 74] on label "wetenschapper ... huis" at bounding box center [291, 74] width 95 height 18
click at [298, 74] on input "wetenschapper ... huis" at bounding box center [295, 77] width 6 height 6
radio input "true"
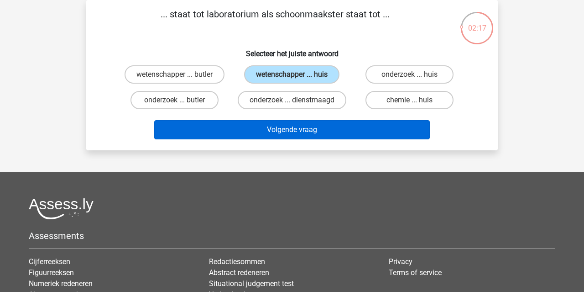
click at [328, 129] on button "Volgende vraag" at bounding box center [292, 129] width 276 height 19
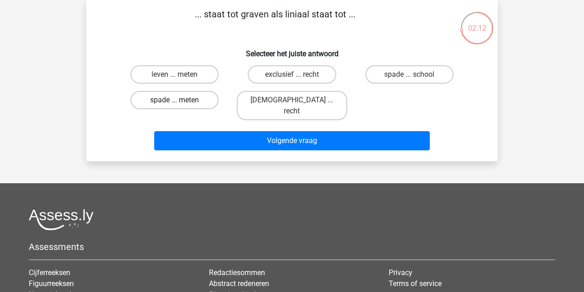
click at [206, 100] on label "spade ... meten" at bounding box center [175, 100] width 88 height 18
click at [181, 100] on input "spade ... meten" at bounding box center [178, 103] width 6 height 6
radio input "true"
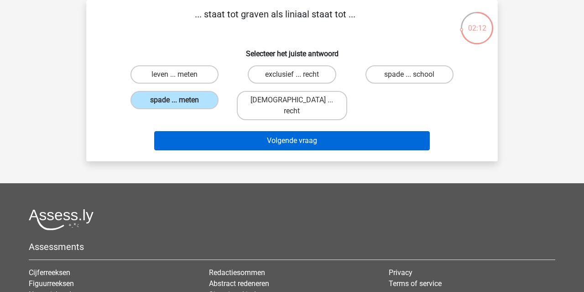
click at [233, 131] on button "Volgende vraag" at bounding box center [292, 140] width 276 height 19
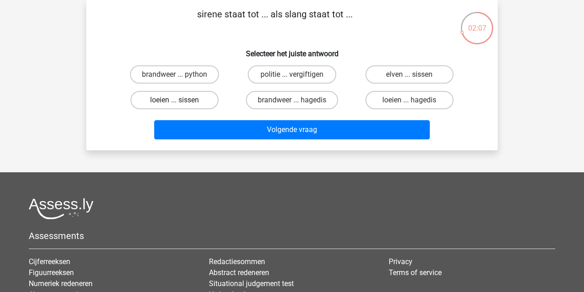
click at [202, 103] on label "loeien ... sissen" at bounding box center [175, 100] width 88 height 18
click at [181, 103] on input "loeien ... sissen" at bounding box center [178, 103] width 6 height 6
radio input "true"
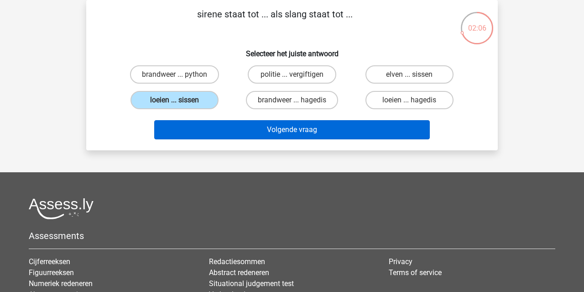
click at [242, 133] on button "Volgende vraag" at bounding box center [292, 129] width 276 height 19
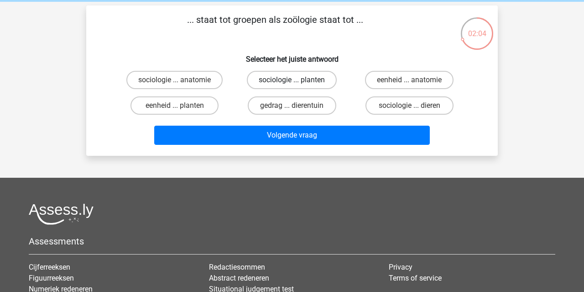
scroll to position [35, 0]
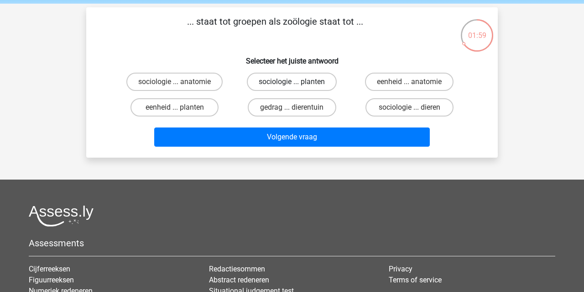
click at [300, 81] on label "sociologie ... planten" at bounding box center [292, 82] width 90 height 18
click at [298, 82] on input "sociologie ... planten" at bounding box center [295, 85] width 6 height 6
radio input "true"
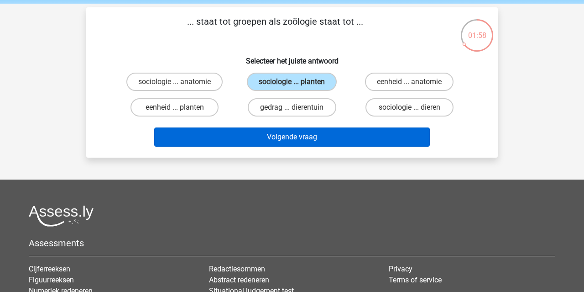
click at [303, 132] on button "Volgende vraag" at bounding box center [292, 136] width 276 height 19
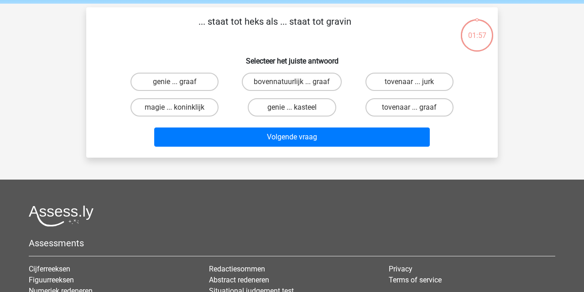
scroll to position [42, 0]
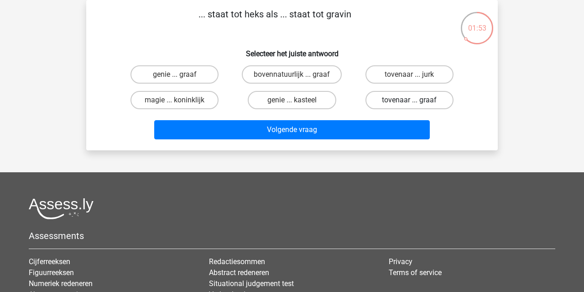
click at [408, 100] on label "tovenaar ... graaf" at bounding box center [410, 100] width 88 height 18
click at [409, 100] on input "tovenaar ... graaf" at bounding box center [412, 103] width 6 height 6
radio input "true"
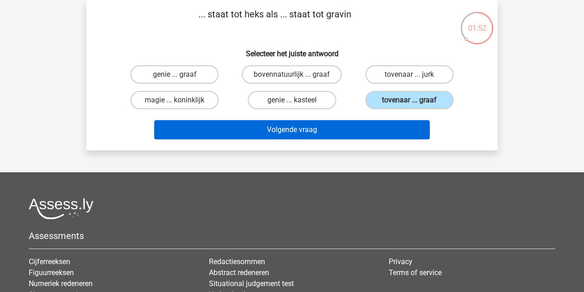
click at [396, 130] on button "Volgende vraag" at bounding box center [292, 129] width 276 height 19
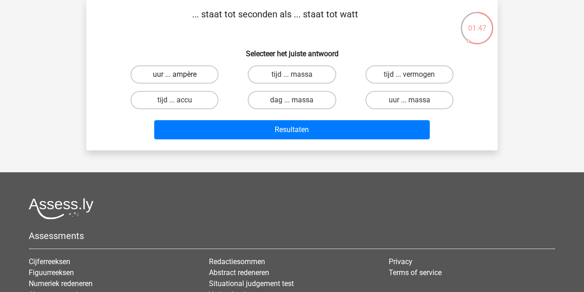
click at [206, 74] on label "uur ... ampère" at bounding box center [175, 74] width 88 height 18
click at [181, 74] on input "uur ... ampère" at bounding box center [178, 77] width 6 height 6
radio input "true"
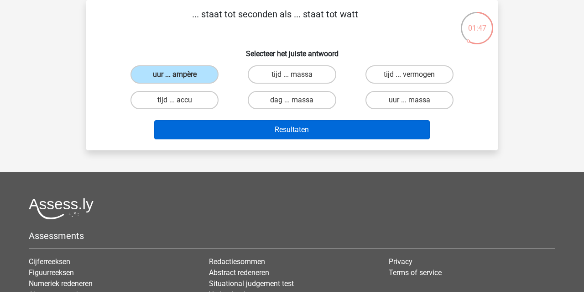
click at [261, 132] on button "Resultaten" at bounding box center [292, 129] width 276 height 19
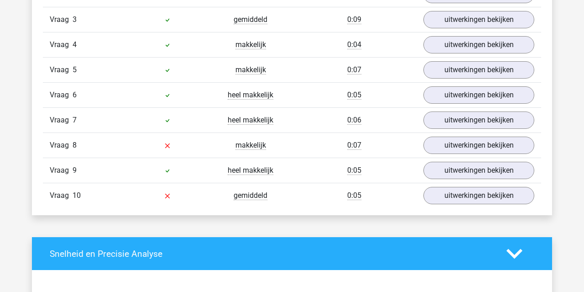
scroll to position [678, 0]
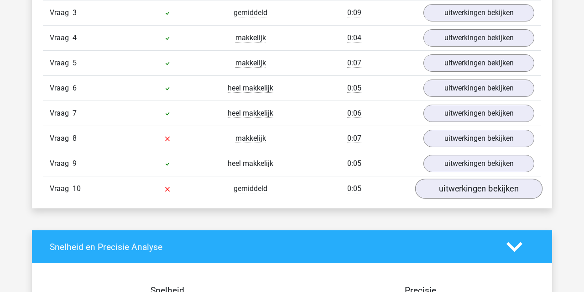
click at [491, 189] on link "uitwerkingen bekijken" at bounding box center [478, 188] width 127 height 20
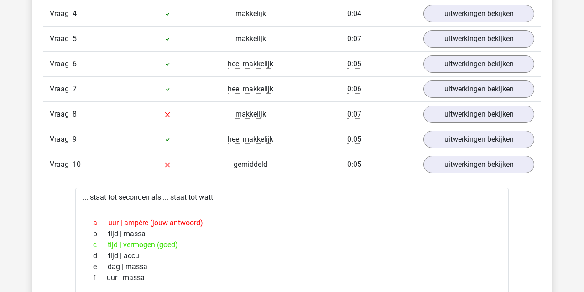
scroll to position [704, 0]
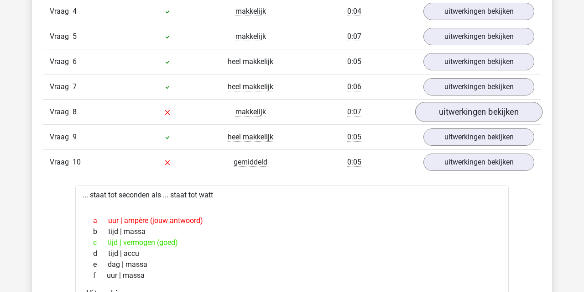
click at [448, 105] on link "uitwerkingen bekijken" at bounding box center [478, 112] width 127 height 20
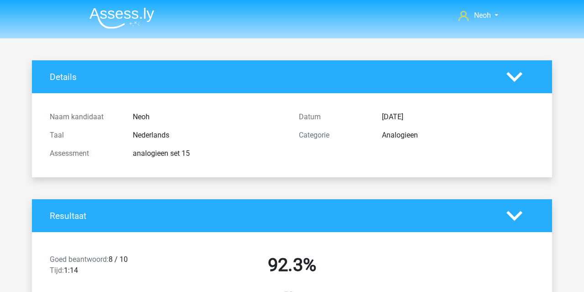
scroll to position [0, 0]
click at [144, 16] on img at bounding box center [121, 17] width 65 height 21
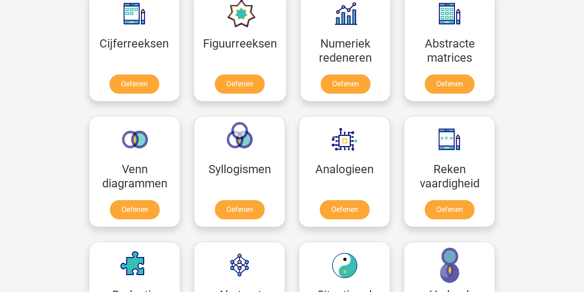
scroll to position [455, 0]
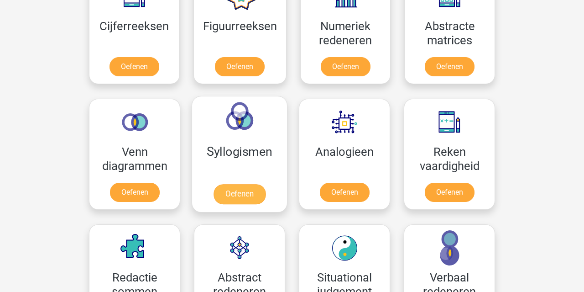
click at [257, 184] on link "Oefenen" at bounding box center [240, 194] width 52 height 20
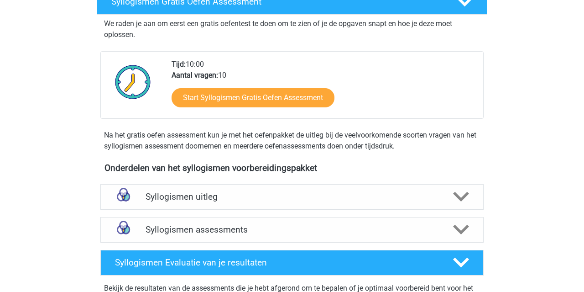
scroll to position [171, 0]
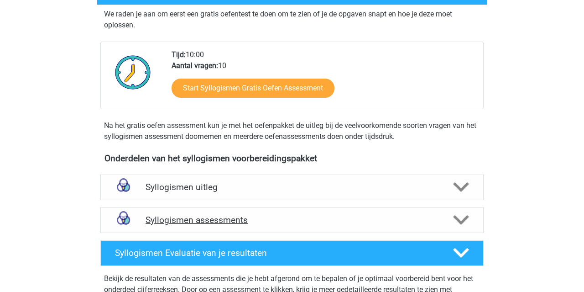
click at [241, 227] on div "Syllogismen assessments" at bounding box center [291, 220] width 383 height 26
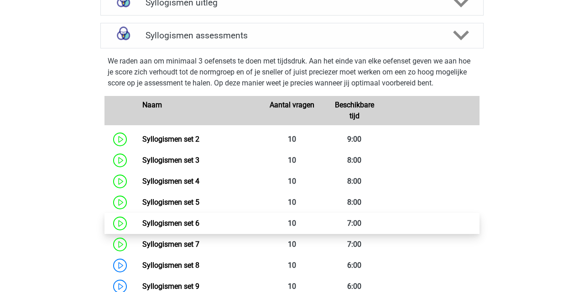
scroll to position [363, 0]
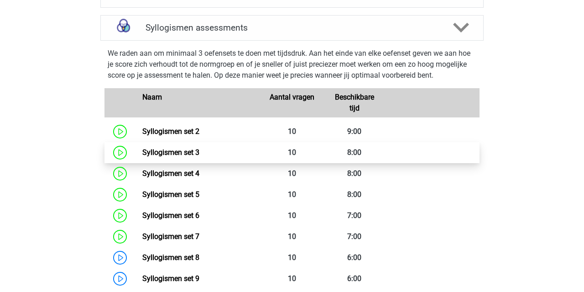
click at [199, 152] on link "Syllogismen set 3" at bounding box center [170, 152] width 57 height 9
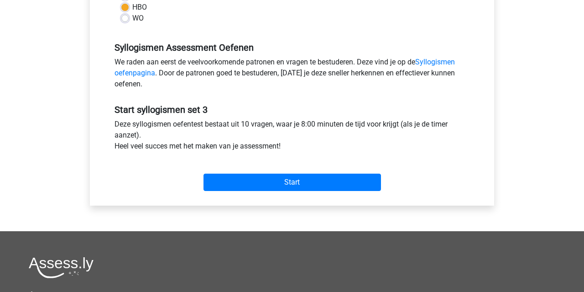
scroll to position [247, 0]
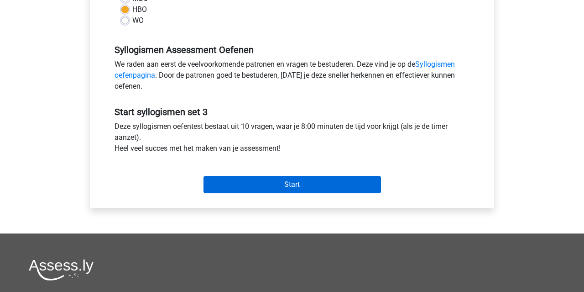
click at [303, 185] on input "Start" at bounding box center [293, 184] width 178 height 17
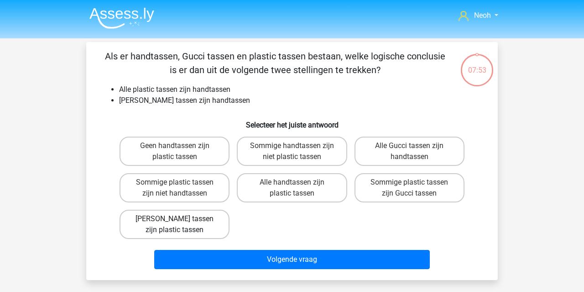
click at [220, 227] on label "[PERSON_NAME] tassen zijn plastic tassen" at bounding box center [175, 224] width 110 height 29
click at [181, 225] on input "[PERSON_NAME] tassen zijn plastic tassen" at bounding box center [178, 222] width 6 height 6
radio input "true"
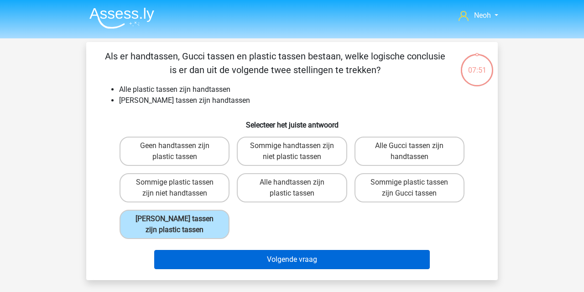
click at [243, 264] on button "Volgende vraag" at bounding box center [292, 259] width 276 height 19
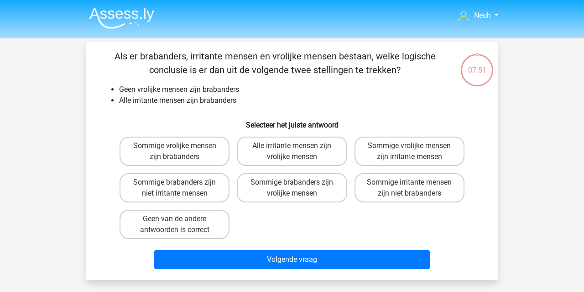
scroll to position [42, 0]
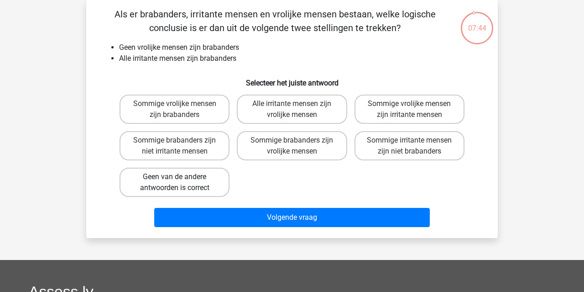
click at [220, 178] on label "Geen van de andere antwoorden is correct" at bounding box center [175, 182] width 110 height 29
click at [181, 178] on input "Geen van de andere antwoorden is correct" at bounding box center [178, 180] width 6 height 6
radio input "true"
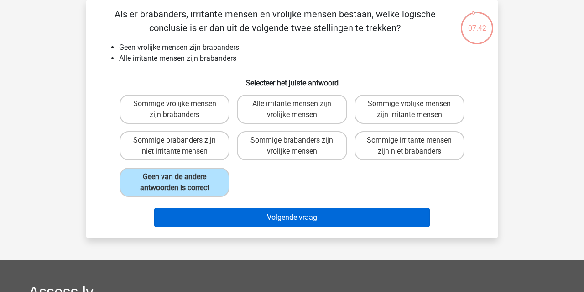
click at [341, 217] on button "Volgende vraag" at bounding box center [292, 217] width 276 height 19
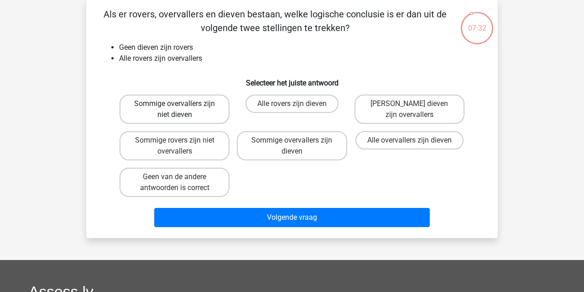
click at [208, 116] on label "Sommige overvallers zijn niet dieven" at bounding box center [175, 108] width 110 height 29
click at [181, 110] on input "Sommige overvallers zijn niet dieven" at bounding box center [178, 107] width 6 height 6
radio input "true"
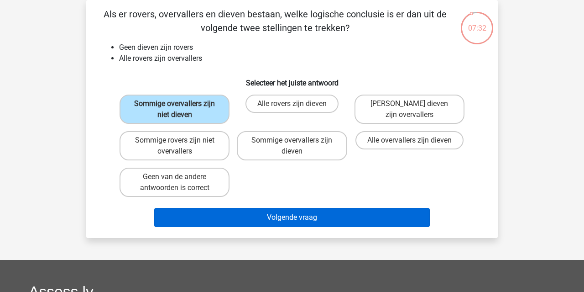
click at [244, 220] on button "Volgende vraag" at bounding box center [292, 217] width 276 height 19
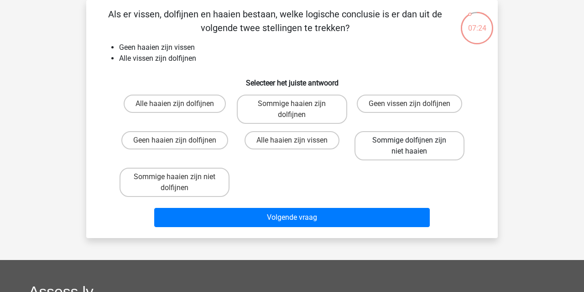
click at [388, 143] on label "Sommige dolfijnen zijn niet haaien" at bounding box center [410, 145] width 110 height 29
click at [409, 143] on input "Sommige dolfijnen zijn niet haaien" at bounding box center [412, 143] width 6 height 6
radio input "true"
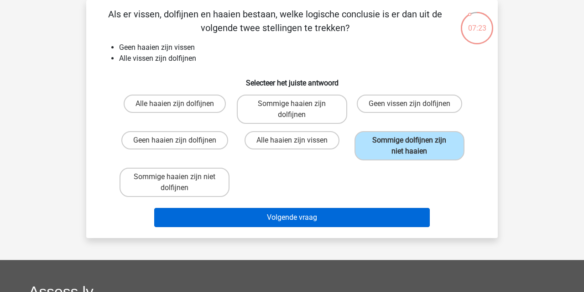
click at [380, 220] on button "Volgende vraag" at bounding box center [292, 217] width 276 height 19
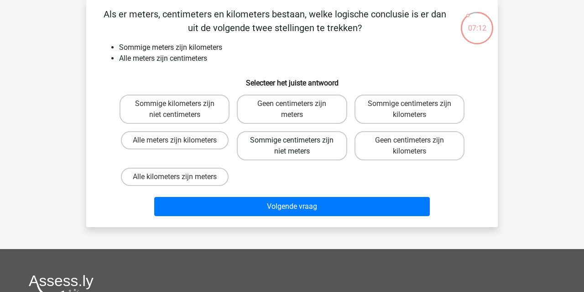
click at [283, 157] on label "Sommige centimeters zijn niet meters" at bounding box center [292, 145] width 110 height 29
click at [292, 146] on input "Sommige centimeters zijn niet meters" at bounding box center [295, 143] width 6 height 6
radio input "true"
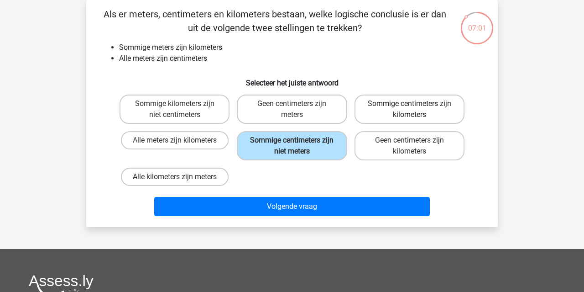
click at [415, 105] on label "Sommige centimeters zijn kilometers" at bounding box center [410, 108] width 110 height 29
click at [415, 105] on input "Sommige centimeters zijn kilometers" at bounding box center [412, 107] width 6 height 6
radio input "true"
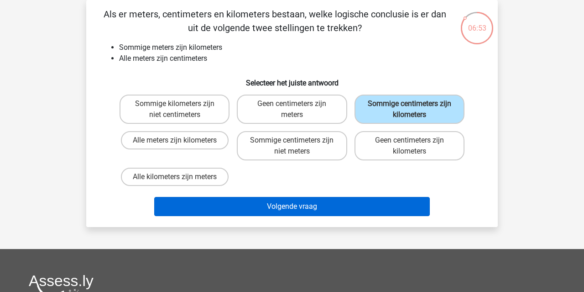
click at [384, 208] on button "Volgende vraag" at bounding box center [292, 206] width 276 height 19
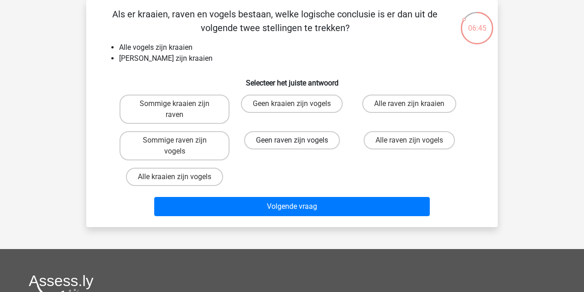
click at [300, 139] on label "Geen raven zijn vogels" at bounding box center [292, 140] width 96 height 18
click at [298, 140] on input "Geen raven zijn vogels" at bounding box center [295, 143] width 6 height 6
radio input "true"
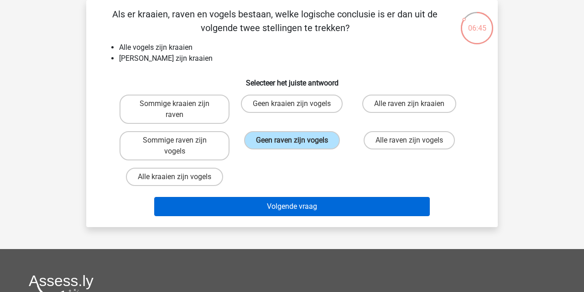
click at [282, 207] on button "Volgende vraag" at bounding box center [292, 206] width 276 height 19
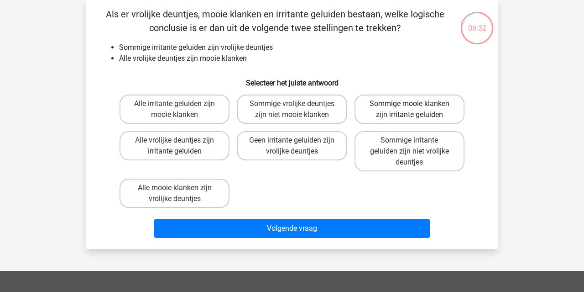
click at [405, 109] on label "Sommige mooie klanken zijn irritante geluiden" at bounding box center [410, 108] width 110 height 29
click at [409, 109] on input "Sommige mooie klanken zijn irritante geluiden" at bounding box center [412, 107] width 6 height 6
radio input "true"
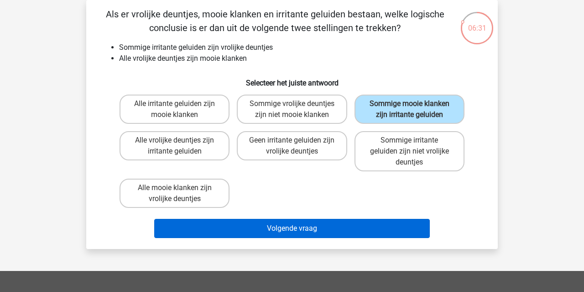
click at [354, 238] on button "Volgende vraag" at bounding box center [292, 228] width 276 height 19
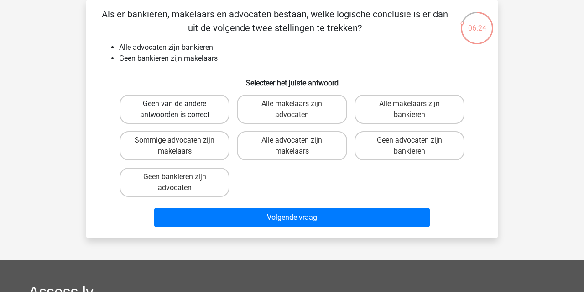
click at [205, 116] on label "Geen van de andere antwoorden is correct" at bounding box center [175, 108] width 110 height 29
click at [181, 110] on input "Geen van de andere antwoorden is correct" at bounding box center [178, 107] width 6 height 6
radio input "true"
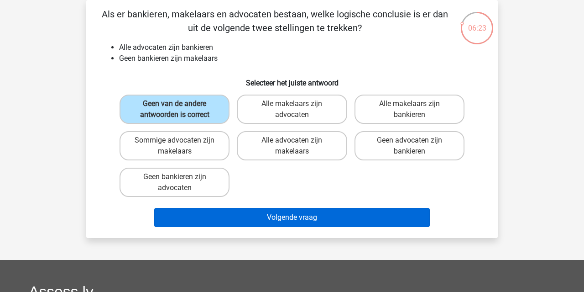
click at [311, 210] on button "Volgende vraag" at bounding box center [292, 217] width 276 height 19
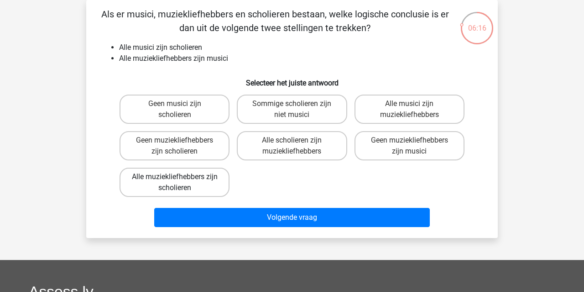
click at [188, 182] on label "Alle muziekliefhebbers zijn scholieren" at bounding box center [175, 182] width 110 height 29
click at [181, 182] on input "Alle muziekliefhebbers zijn scholieren" at bounding box center [178, 180] width 6 height 6
radio input "true"
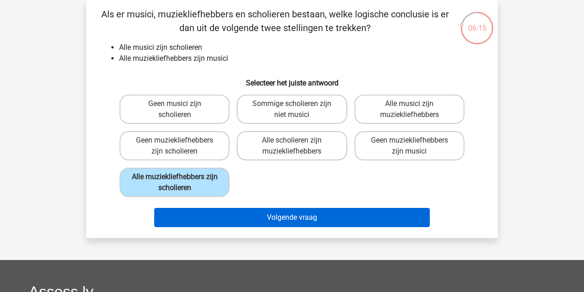
click at [223, 218] on button "Volgende vraag" at bounding box center [292, 217] width 276 height 19
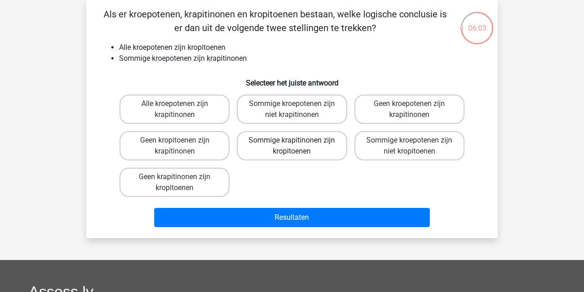
click at [332, 150] on label "Sommige krapitinonen zijn kropitoenen" at bounding box center [292, 145] width 110 height 29
click at [298, 146] on input "Sommige krapitinonen zijn kropitoenen" at bounding box center [295, 143] width 6 height 6
radio input "true"
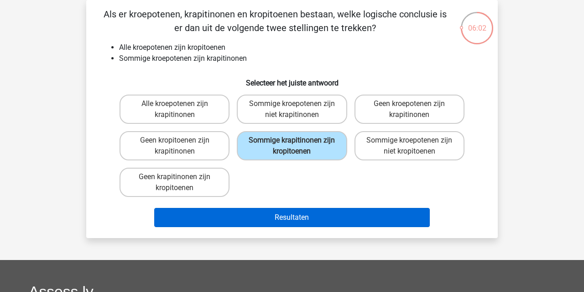
click at [318, 220] on button "Resultaten" at bounding box center [292, 217] width 276 height 19
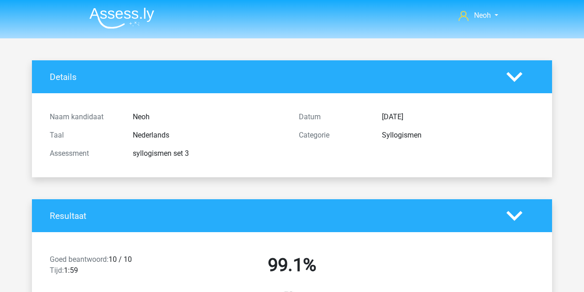
click at [126, 17] on img at bounding box center [121, 17] width 65 height 21
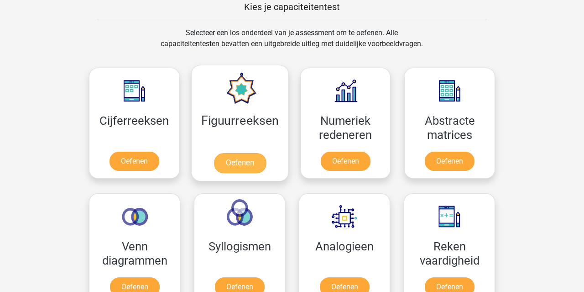
scroll to position [364, 0]
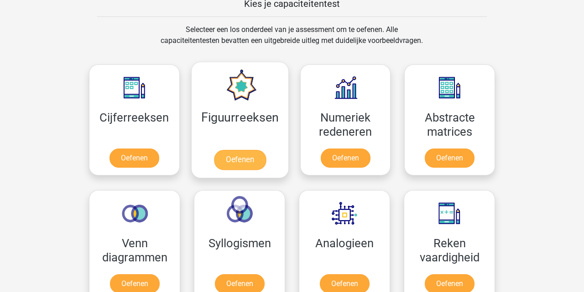
click at [252, 150] on link "Oefenen" at bounding box center [240, 160] width 52 height 20
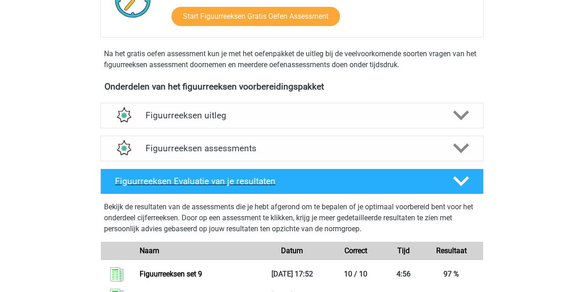
scroll to position [264, 0]
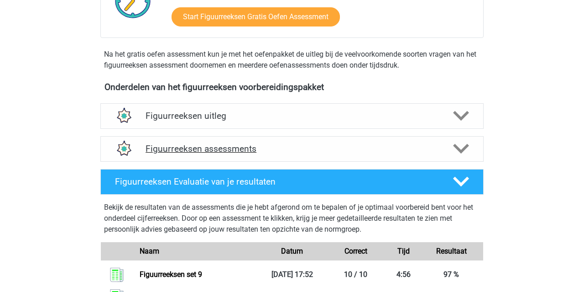
click at [247, 148] on h4 "Figuurreeksen assessments" at bounding box center [292, 148] width 293 height 10
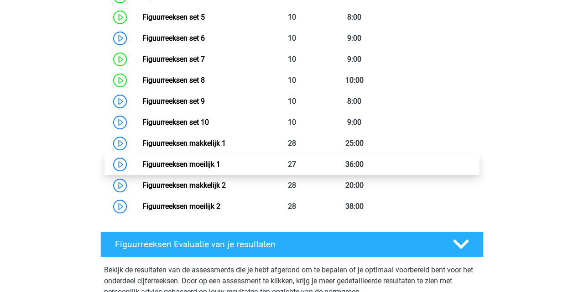
scroll to position [560, 0]
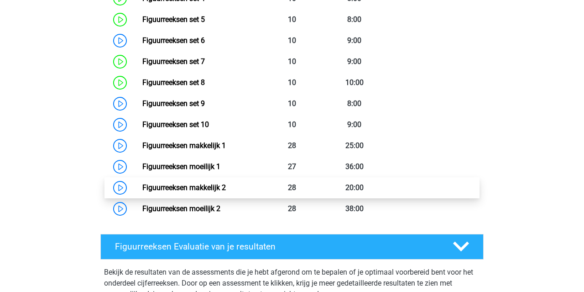
click at [226, 183] on link "Figuurreeksen makkelijk 2" at bounding box center [184, 187] width 84 height 9
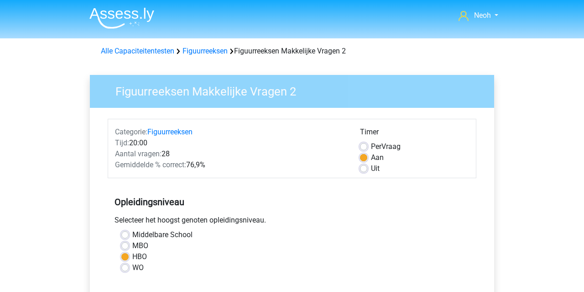
click at [371, 170] on label "Uit" at bounding box center [375, 168] width 9 height 11
click at [363, 170] on input "Uit" at bounding box center [363, 167] width 7 height 9
radio input "true"
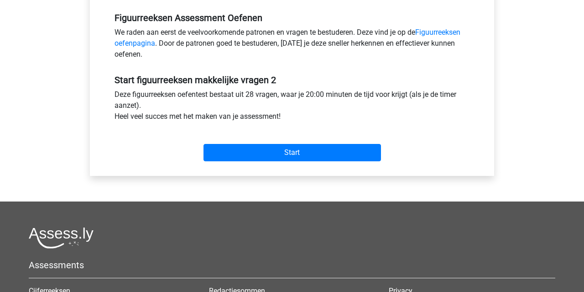
scroll to position [283, 0]
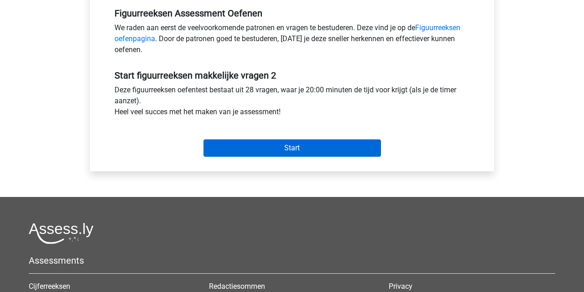
click at [347, 150] on input "Start" at bounding box center [293, 147] width 178 height 17
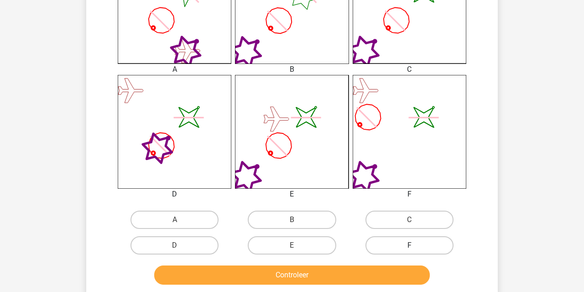
scroll to position [299, 0]
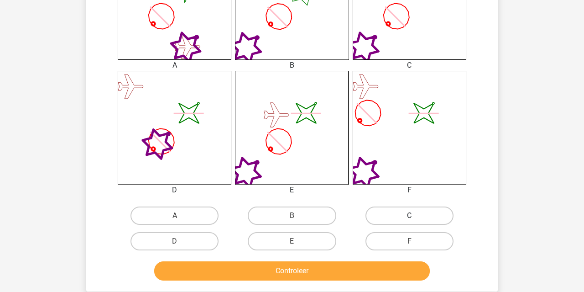
click at [412, 208] on label "C" at bounding box center [410, 215] width 88 height 18
click at [412, 215] on input "C" at bounding box center [412, 218] width 6 height 6
radio input "true"
click at [388, 273] on button "Controleer" at bounding box center [292, 270] width 276 height 19
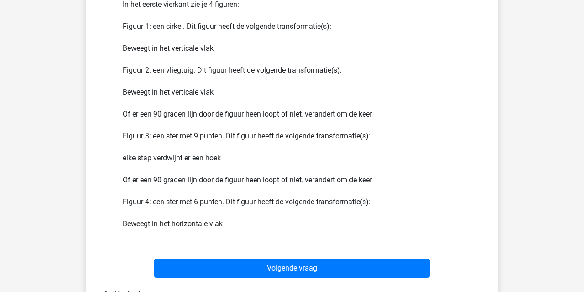
scroll to position [597, 0]
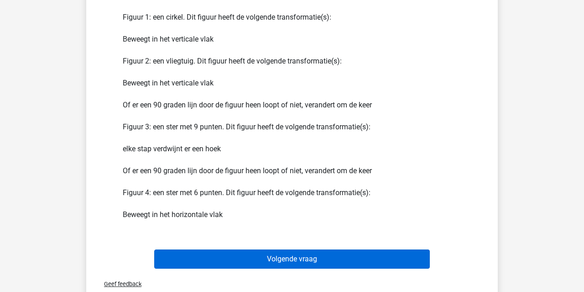
click at [374, 259] on button "Volgende vraag" at bounding box center [292, 258] width 276 height 19
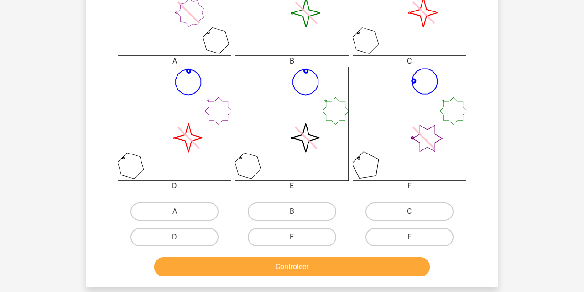
scroll to position [316, 0]
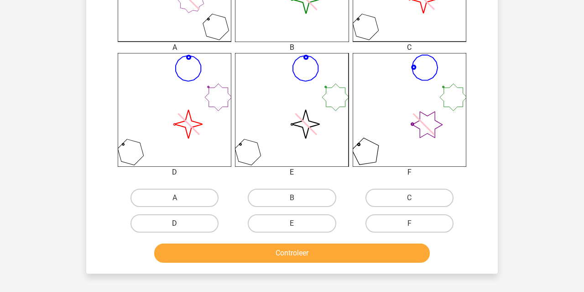
click at [169, 227] on label "D" at bounding box center [175, 223] width 88 height 18
click at [175, 227] on input "D" at bounding box center [178, 226] width 6 height 6
radio input "true"
click at [202, 256] on button "Controleer" at bounding box center [292, 252] width 276 height 19
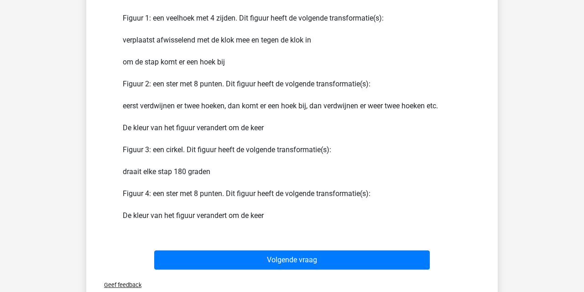
scroll to position [601, 0]
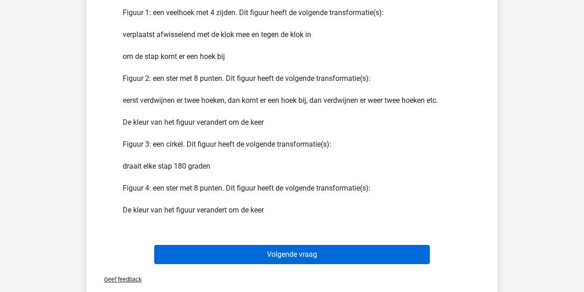
click at [216, 257] on button "Volgende vraag" at bounding box center [292, 254] width 276 height 19
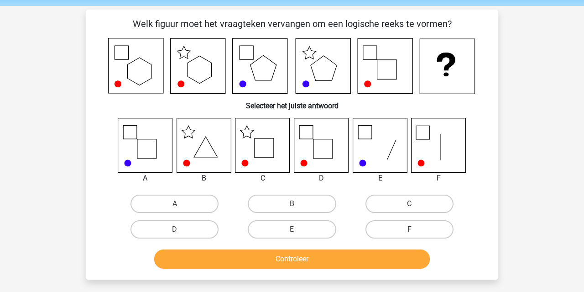
scroll to position [32, 0]
click at [294, 193] on div "B" at bounding box center [291, 204] width 117 height 26
click at [294, 200] on label "B" at bounding box center [292, 203] width 88 height 18
click at [294, 204] on input "B" at bounding box center [295, 207] width 6 height 6
radio input "true"
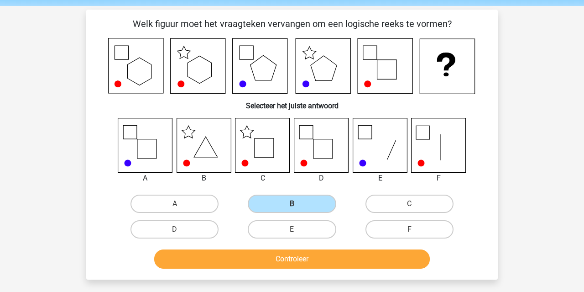
click at [300, 259] on button "Controleer" at bounding box center [292, 258] width 276 height 19
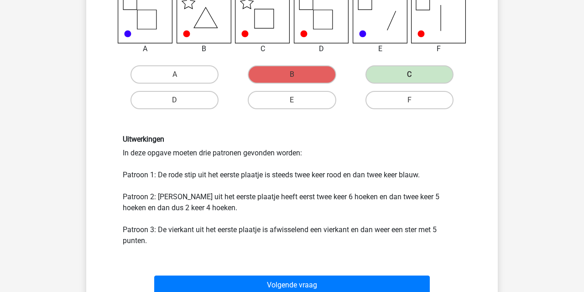
scroll to position [166, 0]
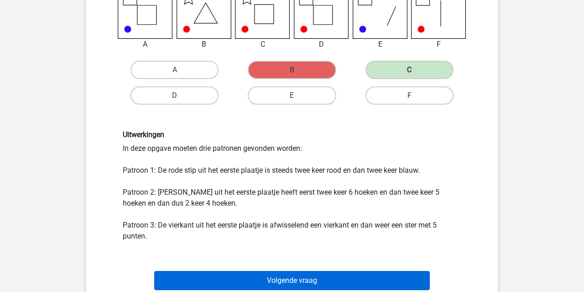
click at [296, 281] on button "Volgende vraag" at bounding box center [292, 280] width 276 height 19
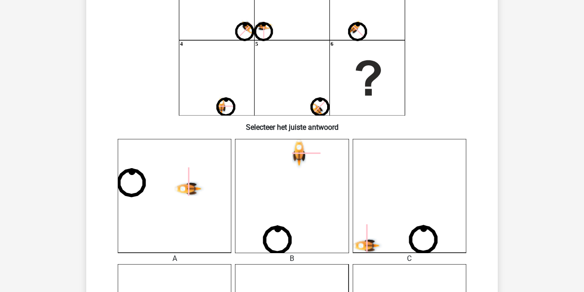
scroll to position [46, 0]
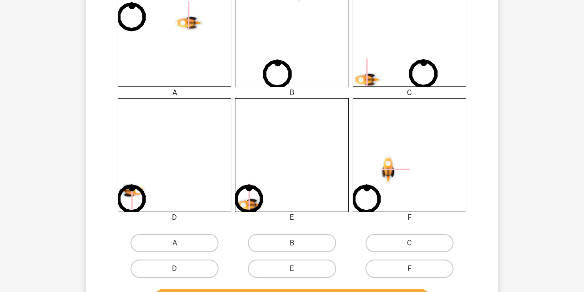
click at [320, 262] on label "E" at bounding box center [292, 268] width 88 height 18
click at [298, 268] on input "E" at bounding box center [295, 271] width 6 height 6
radio input "true"
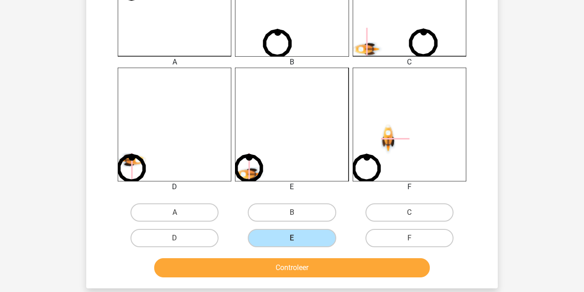
click at [320, 262] on button "Controleer" at bounding box center [292, 267] width 276 height 19
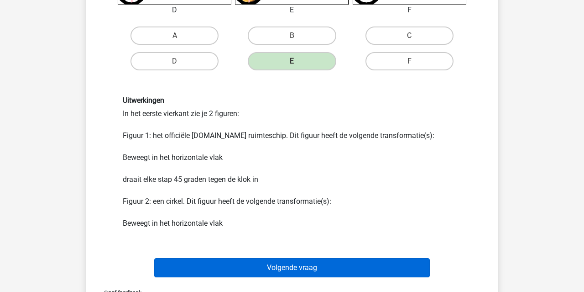
click at [320, 265] on button "Volgende vraag" at bounding box center [292, 267] width 276 height 19
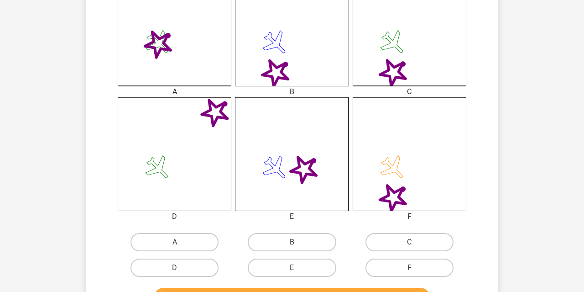
scroll to position [289, 0]
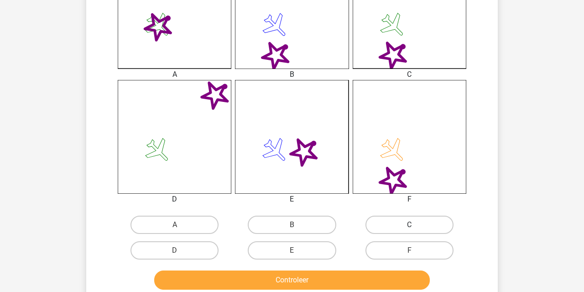
click at [382, 226] on label "C" at bounding box center [410, 224] width 88 height 18
click at [409, 226] on input "C" at bounding box center [412, 228] width 6 height 6
radio input "true"
click at [364, 277] on button "Controleer" at bounding box center [292, 279] width 276 height 19
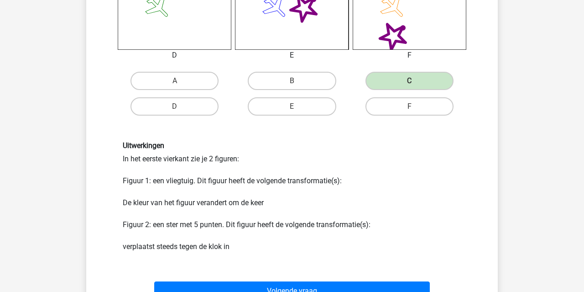
scroll to position [434, 0]
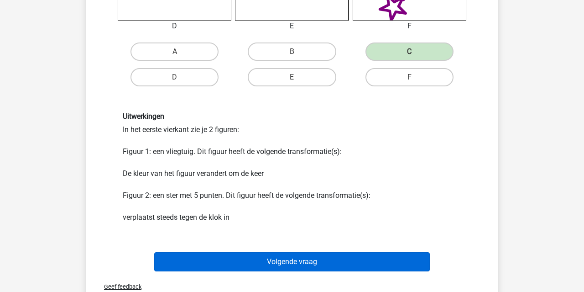
click at [352, 266] on button "Volgende vraag" at bounding box center [292, 261] width 276 height 19
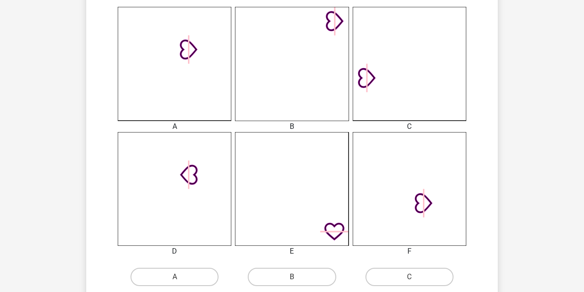
scroll to position [352, 0]
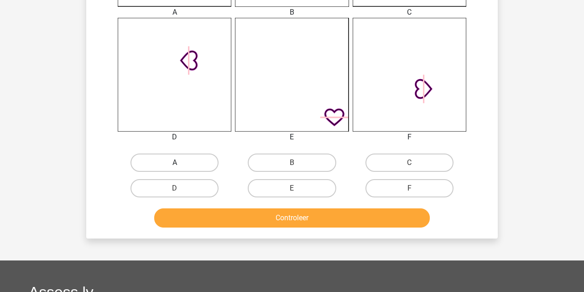
click at [189, 158] on label "A" at bounding box center [175, 162] width 88 height 18
click at [181, 163] on input "A" at bounding box center [178, 166] width 6 height 6
radio input "true"
click at [214, 215] on button "Controleer" at bounding box center [292, 217] width 276 height 19
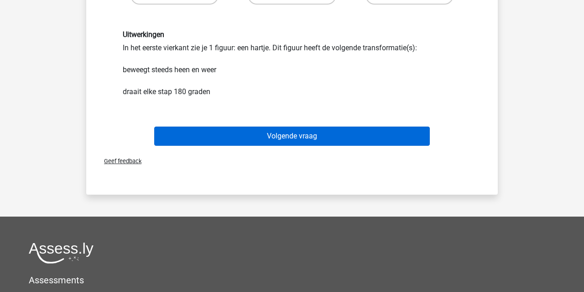
click at [236, 135] on button "Volgende vraag" at bounding box center [292, 135] width 276 height 19
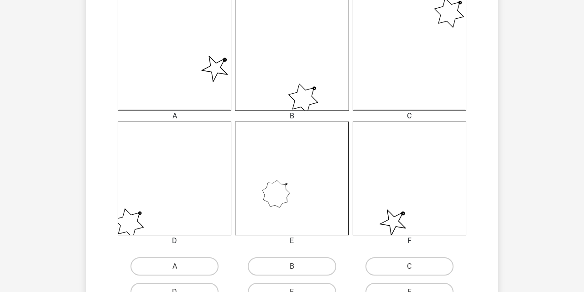
scroll to position [256, 0]
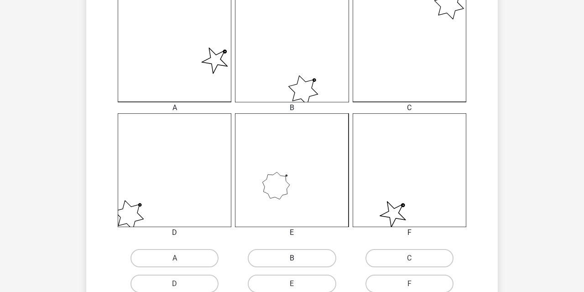
click at [300, 256] on label "B" at bounding box center [292, 258] width 88 height 18
click at [298, 258] on input "B" at bounding box center [295, 261] width 6 height 6
radio input "true"
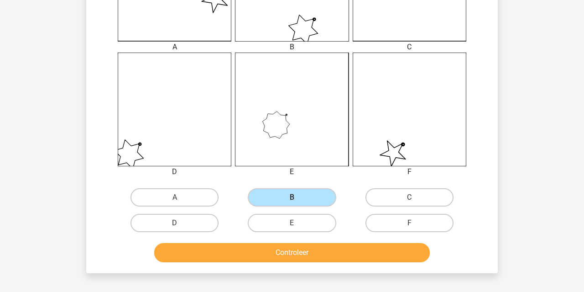
click at [300, 256] on button "Controleer" at bounding box center [292, 252] width 276 height 19
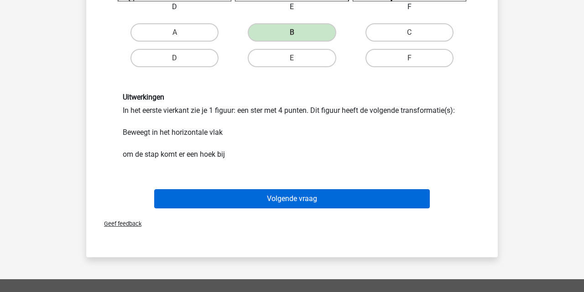
click at [304, 197] on button "Volgende vraag" at bounding box center [292, 198] width 276 height 19
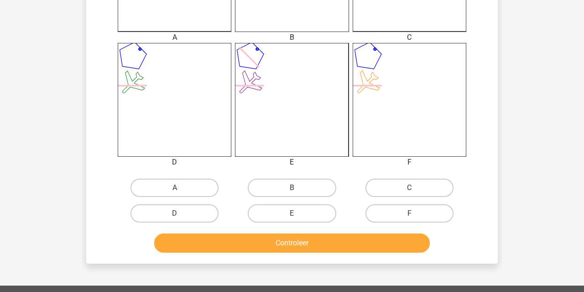
scroll to position [338, 0]
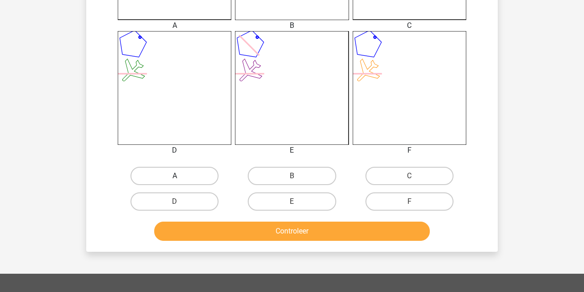
click at [209, 173] on label "A" at bounding box center [175, 176] width 88 height 18
click at [181, 176] on input "A" at bounding box center [178, 179] width 6 height 6
radio input "true"
click at [231, 230] on button "Controleer" at bounding box center [292, 230] width 276 height 19
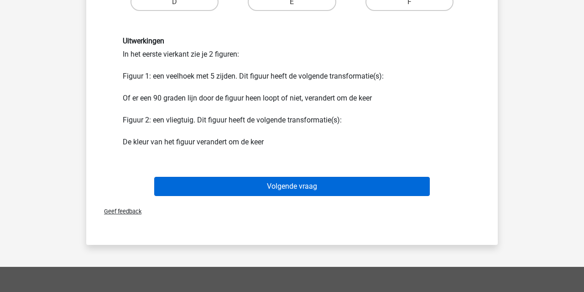
click at [245, 189] on button "Volgende vraag" at bounding box center [292, 186] width 276 height 19
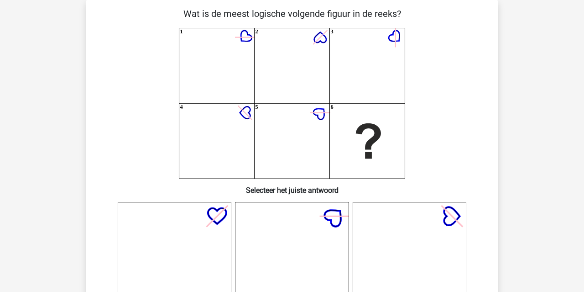
scroll to position [42, 0]
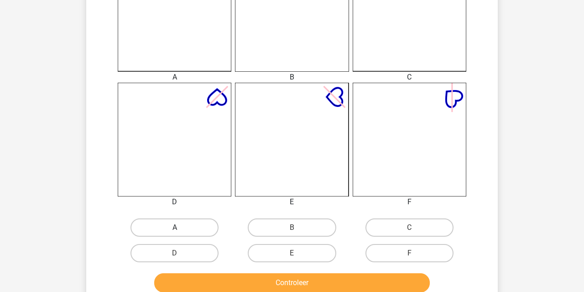
click at [200, 226] on label "A" at bounding box center [175, 227] width 88 height 18
click at [181, 227] on input "A" at bounding box center [178, 230] width 6 height 6
radio input "true"
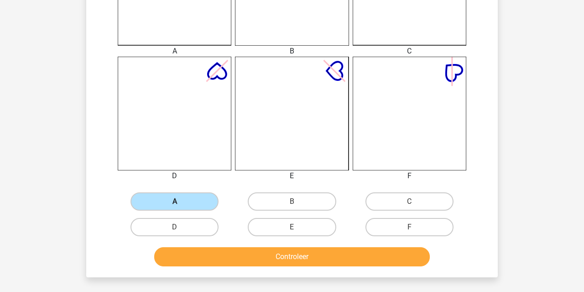
scroll to position [326, 0]
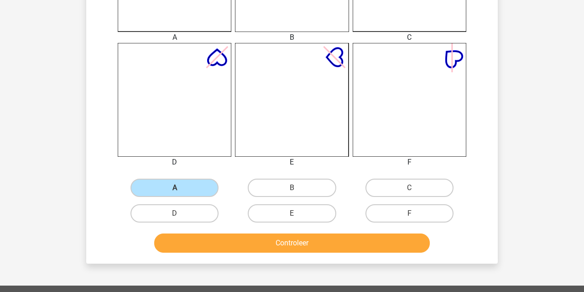
click at [205, 241] on button "Controleer" at bounding box center [292, 242] width 276 height 19
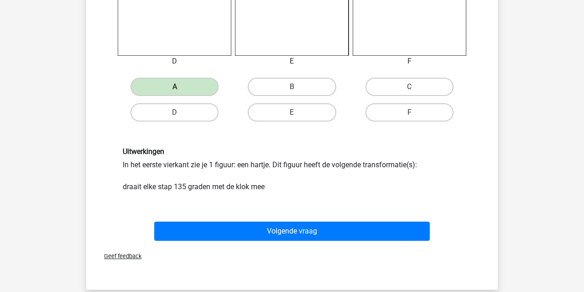
scroll to position [539, 0]
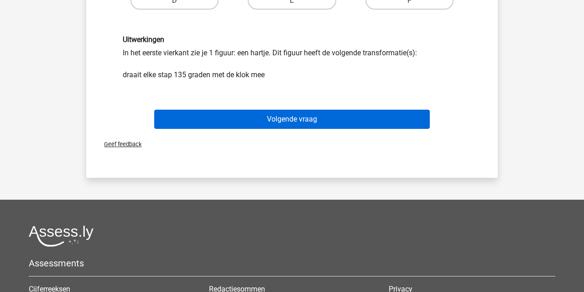
click at [254, 109] on div "Volgende vraag" at bounding box center [292, 117] width 383 height 30
click at [258, 123] on button "Volgende vraag" at bounding box center [292, 119] width 276 height 19
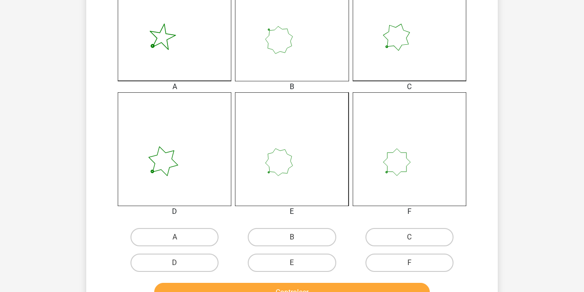
scroll to position [284, 0]
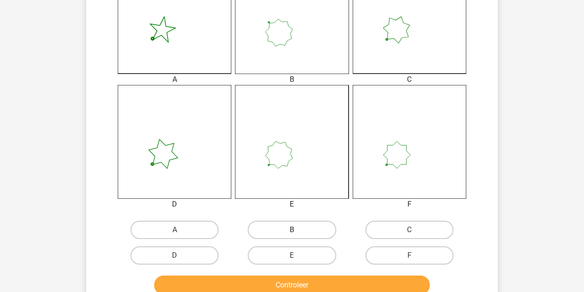
click at [288, 228] on label "B" at bounding box center [292, 229] width 88 height 18
click at [292, 230] on input "B" at bounding box center [295, 233] width 6 height 6
radio input "true"
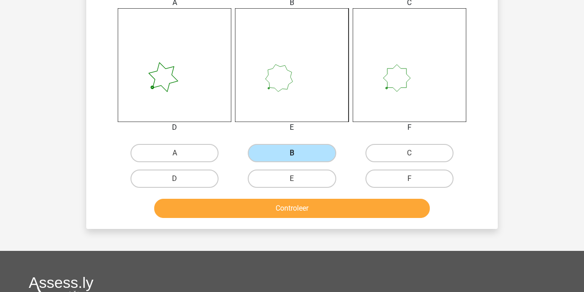
scroll to position [366, 0]
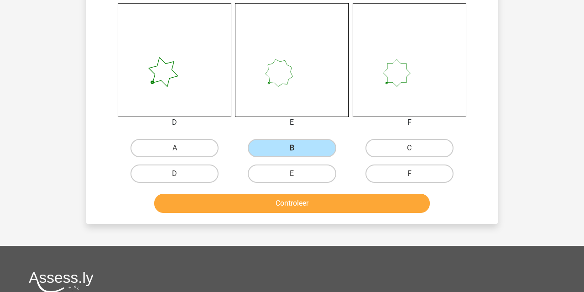
click at [289, 190] on div "Controleer" at bounding box center [292, 201] width 383 height 30
click at [289, 200] on button "Controleer" at bounding box center [292, 203] width 276 height 19
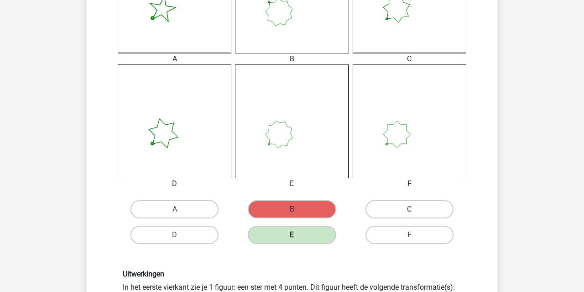
scroll to position [256, 0]
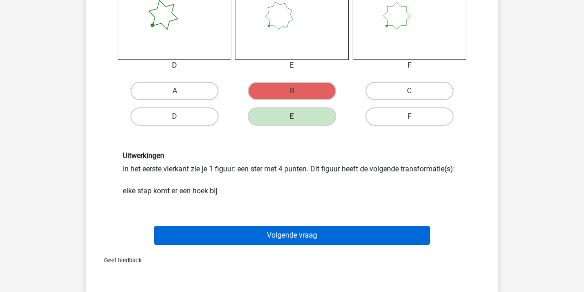
click at [292, 231] on button "Volgende vraag" at bounding box center [292, 235] width 276 height 19
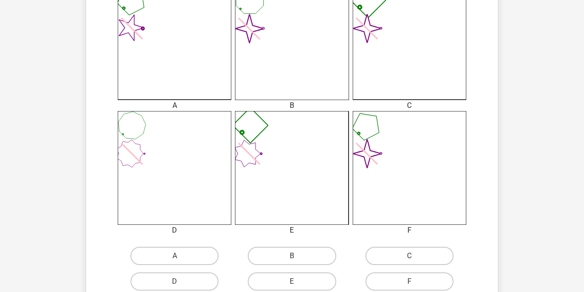
scroll to position [325, 0]
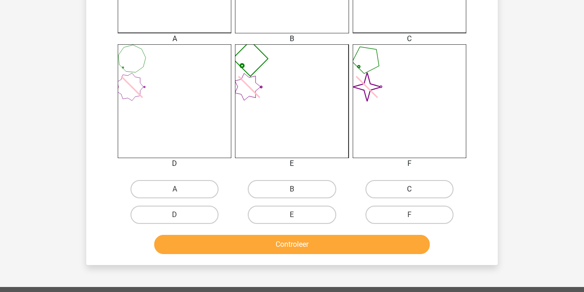
click at [380, 188] on label "C" at bounding box center [410, 189] width 88 height 18
click at [409, 189] on input "C" at bounding box center [412, 192] width 6 height 6
radio input "true"
click at [356, 242] on button "Controleer" at bounding box center [292, 244] width 276 height 19
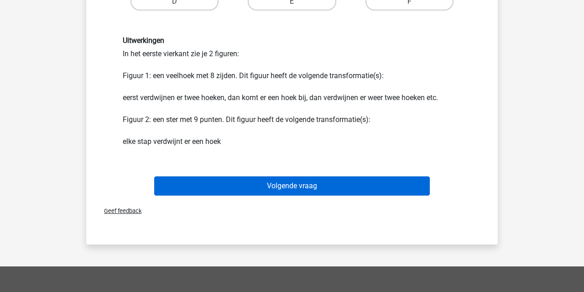
click at [356, 185] on button "Volgende vraag" at bounding box center [292, 185] width 276 height 19
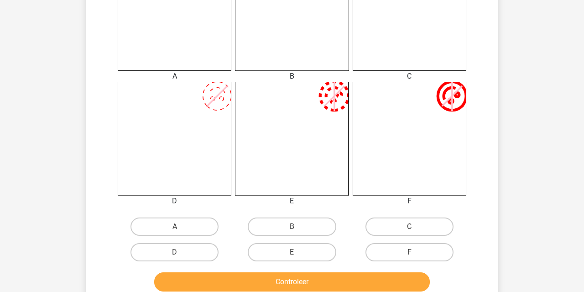
scroll to position [299, 0]
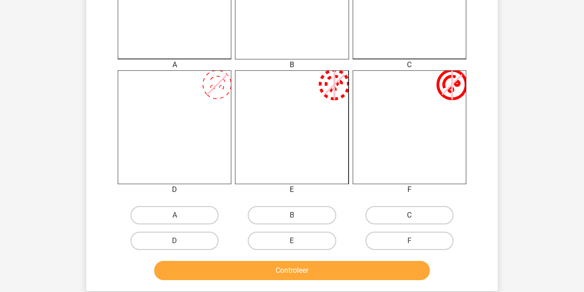
click at [420, 215] on label "C" at bounding box center [410, 215] width 88 height 18
click at [415, 215] on input "C" at bounding box center [412, 218] width 6 height 6
radio input "true"
click at [386, 267] on button "Controleer" at bounding box center [292, 270] width 276 height 19
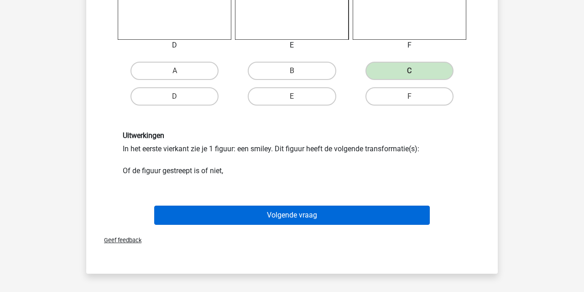
click at [382, 214] on button "Volgende vraag" at bounding box center [292, 214] width 276 height 19
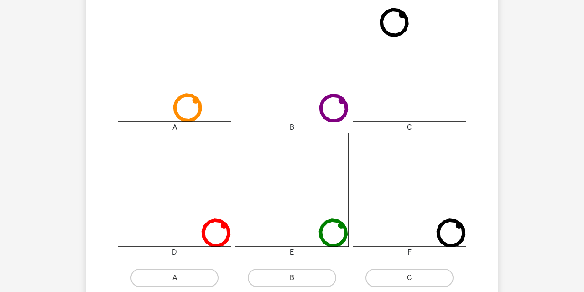
scroll to position [305, 0]
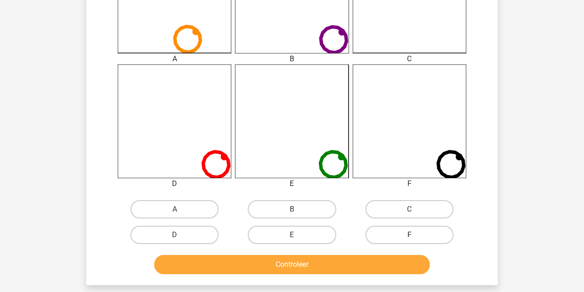
click at [389, 234] on label "F" at bounding box center [410, 235] width 88 height 18
click at [409, 235] on input "F" at bounding box center [412, 238] width 6 height 6
radio input "true"
click at [384, 269] on button "Controleer" at bounding box center [292, 264] width 276 height 19
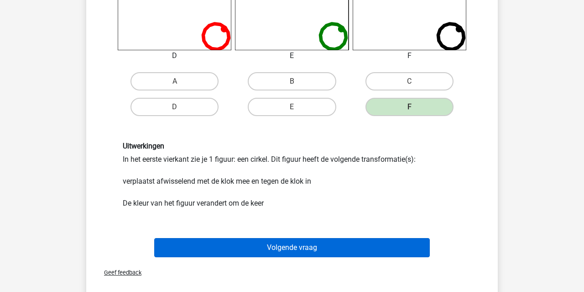
click at [380, 243] on button "Volgende vraag" at bounding box center [292, 247] width 276 height 19
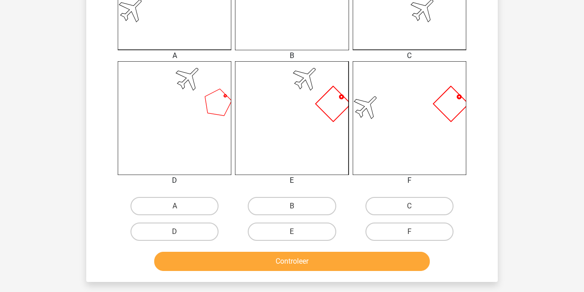
scroll to position [316, 0]
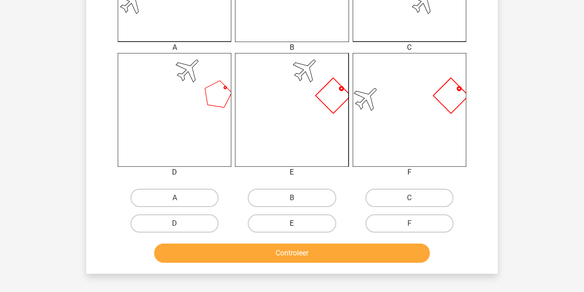
click at [323, 222] on label "E" at bounding box center [292, 223] width 88 height 18
click at [298, 223] on input "E" at bounding box center [295, 226] width 6 height 6
radio input "true"
click at [323, 254] on button "Controleer" at bounding box center [292, 252] width 276 height 19
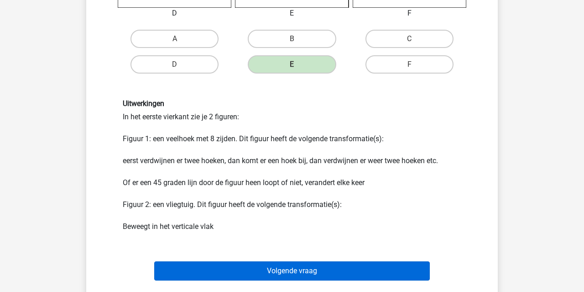
click at [323, 274] on button "Volgende vraag" at bounding box center [292, 270] width 276 height 19
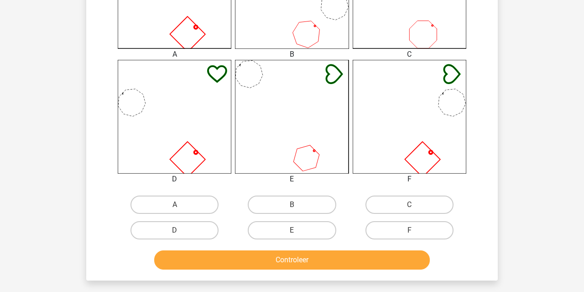
scroll to position [310, 0]
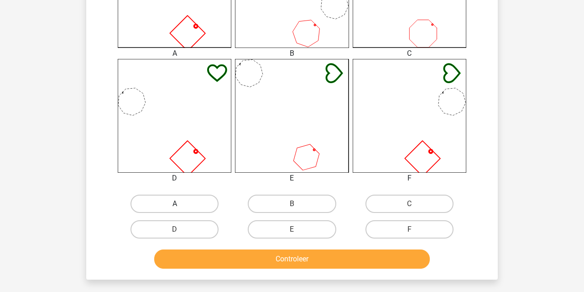
click at [192, 201] on label "A" at bounding box center [175, 203] width 88 height 18
click at [181, 204] on input "A" at bounding box center [178, 207] width 6 height 6
radio input "true"
click at [230, 259] on button "Controleer" at bounding box center [292, 258] width 276 height 19
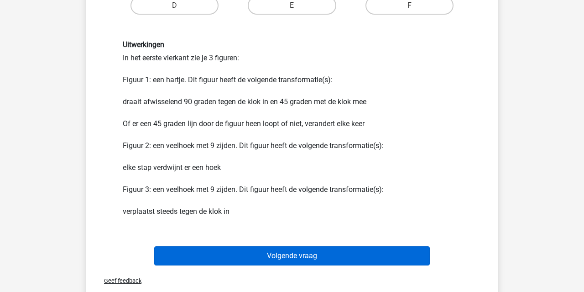
click at [231, 257] on button "Volgende vraag" at bounding box center [292, 255] width 276 height 19
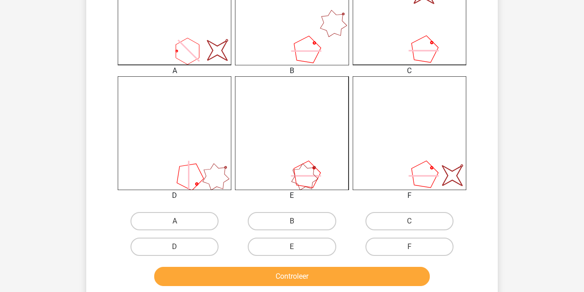
scroll to position [294, 0]
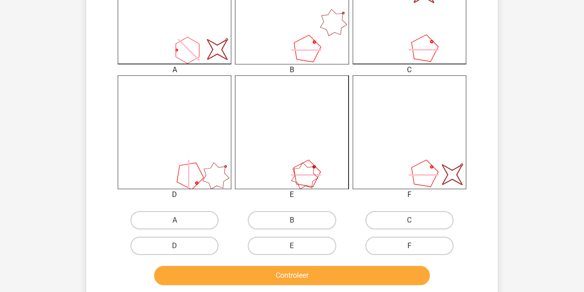
click at [394, 247] on label "F" at bounding box center [410, 245] width 88 height 18
click at [409, 247] on input "F" at bounding box center [412, 249] width 6 height 6
radio input "true"
click at [392, 285] on div "Controleer" at bounding box center [292, 277] width 352 height 23
click at [393, 274] on button "Controleer" at bounding box center [292, 275] width 276 height 19
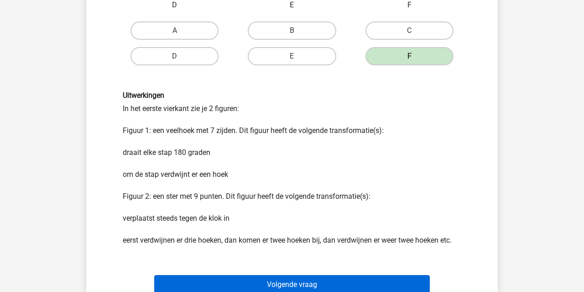
click at [385, 285] on button "Volgende vraag" at bounding box center [292, 284] width 276 height 19
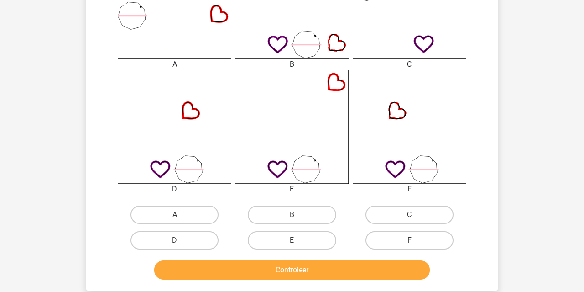
scroll to position [354, 0]
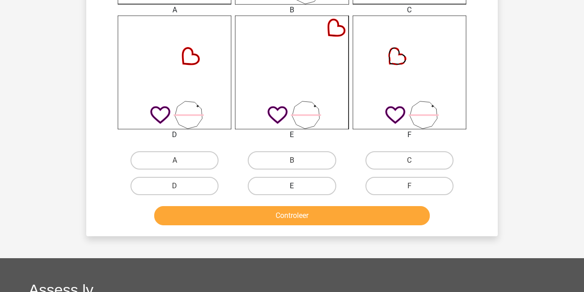
click at [287, 182] on label "E" at bounding box center [292, 186] width 88 height 18
click at [292, 186] on input "E" at bounding box center [295, 189] width 6 height 6
radio input "true"
click at [286, 211] on button "Controleer" at bounding box center [292, 215] width 276 height 19
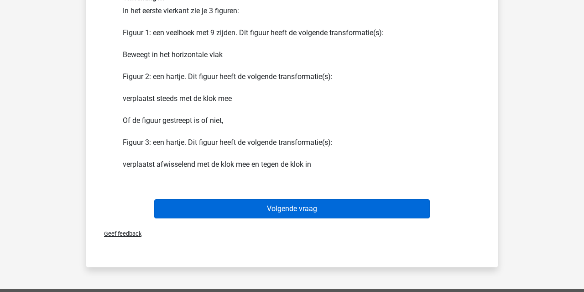
click at [286, 211] on button "Volgende vraag" at bounding box center [292, 208] width 276 height 19
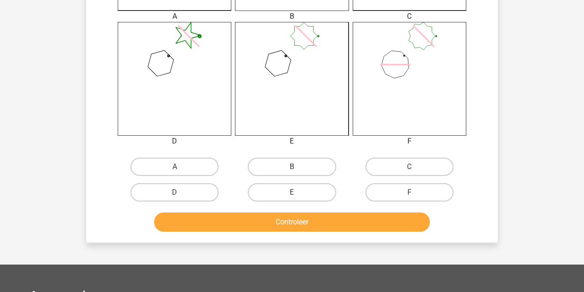
scroll to position [356, 0]
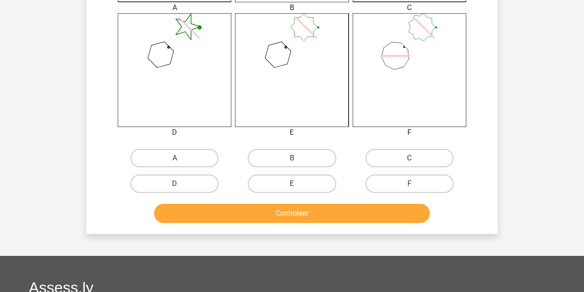
click at [299, 173] on div "E" at bounding box center [291, 184] width 117 height 26
click at [299, 188] on label "E" at bounding box center [292, 183] width 88 height 18
click at [298, 188] on input "E" at bounding box center [295, 187] width 6 height 6
radio input "true"
click at [299, 205] on button "Controleer" at bounding box center [292, 213] width 276 height 19
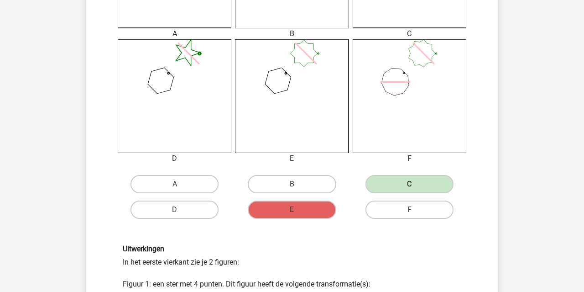
scroll to position [273, 0]
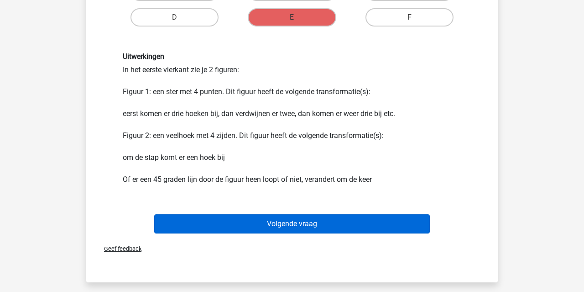
click at [299, 232] on button "Volgende vraag" at bounding box center [292, 223] width 276 height 19
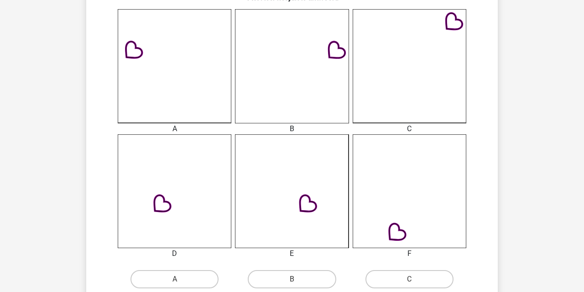
scroll to position [283, 0]
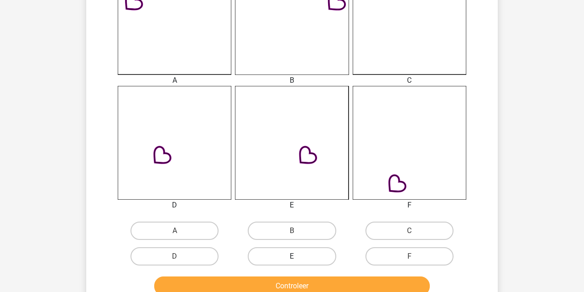
click at [309, 259] on label "E" at bounding box center [292, 256] width 88 height 18
click at [298, 259] on input "E" at bounding box center [295, 259] width 6 height 6
radio input "true"
click at [310, 280] on button "Controleer" at bounding box center [292, 285] width 276 height 19
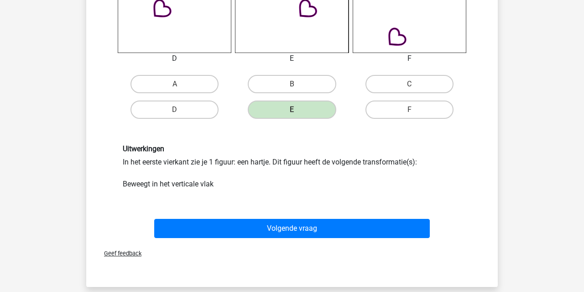
scroll to position [459, 0]
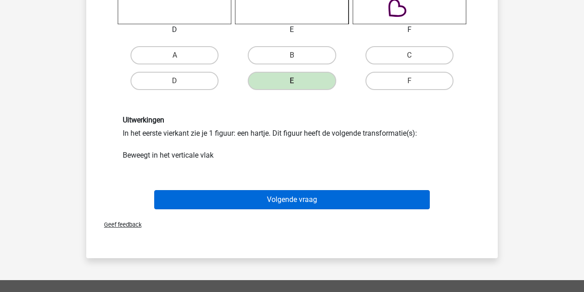
click at [320, 204] on button "Volgende vraag" at bounding box center [292, 199] width 276 height 19
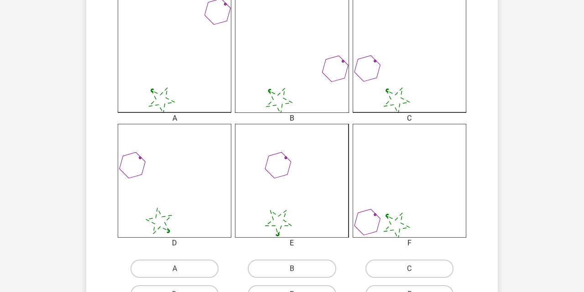
scroll to position [262, 0]
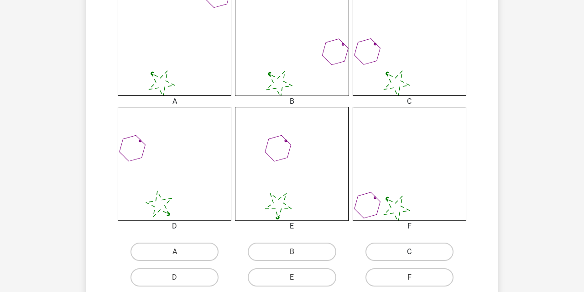
click at [398, 257] on label "C" at bounding box center [410, 251] width 88 height 18
click at [409, 257] on input "C" at bounding box center [412, 255] width 6 height 6
radio input "true"
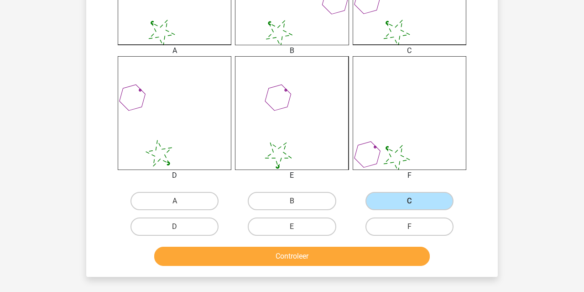
click at [399, 256] on button "Controleer" at bounding box center [292, 256] width 276 height 19
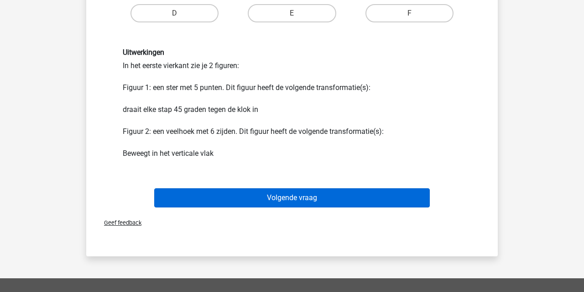
click at [381, 194] on button "Volgende vraag" at bounding box center [292, 197] width 276 height 19
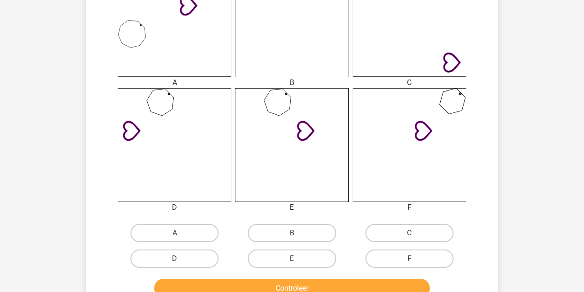
scroll to position [321, 0]
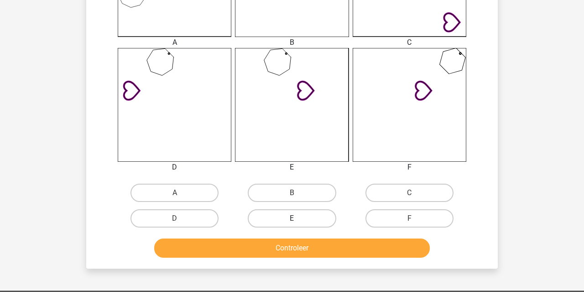
click at [313, 215] on label "E" at bounding box center [292, 218] width 88 height 18
click at [298, 218] on input "E" at bounding box center [295, 221] width 6 height 6
radio input "true"
click at [322, 245] on button "Controleer" at bounding box center [292, 247] width 276 height 19
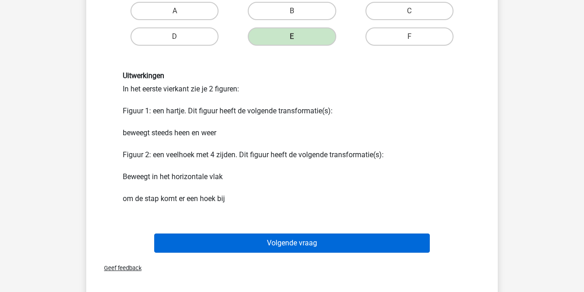
click at [322, 245] on button "Volgende vraag" at bounding box center [292, 242] width 276 height 19
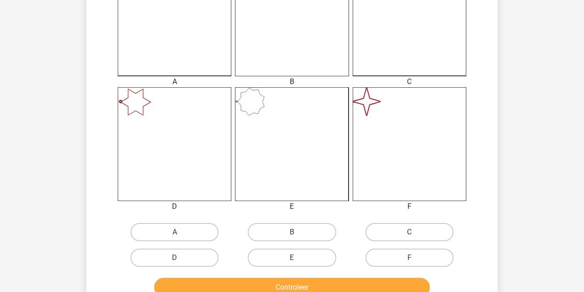
scroll to position [287, 0]
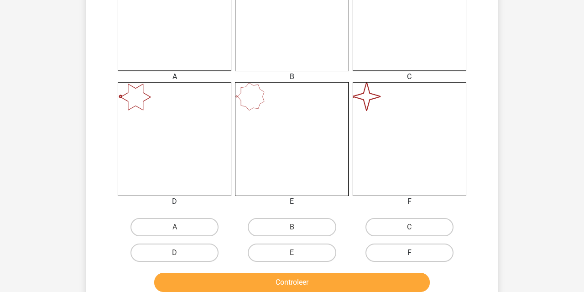
click at [389, 248] on label "F" at bounding box center [410, 252] width 88 height 18
click at [409, 252] on input "F" at bounding box center [412, 255] width 6 height 6
radio input "true"
click at [389, 280] on button "Controleer" at bounding box center [292, 282] width 276 height 19
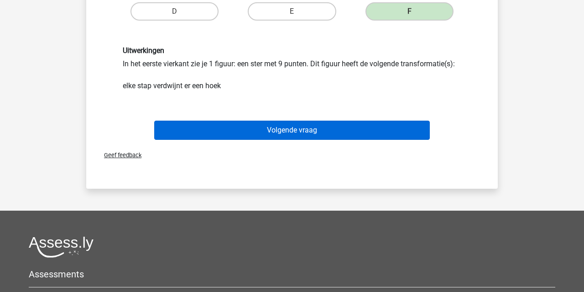
click at [342, 135] on button "Volgende vraag" at bounding box center [292, 130] width 276 height 19
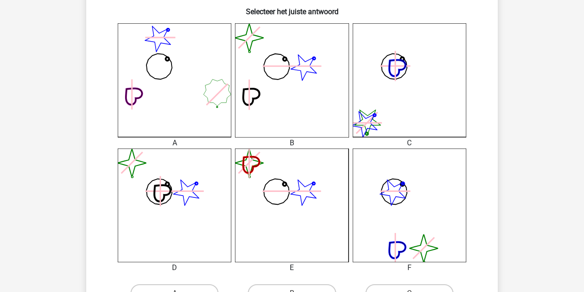
scroll to position [345, 0]
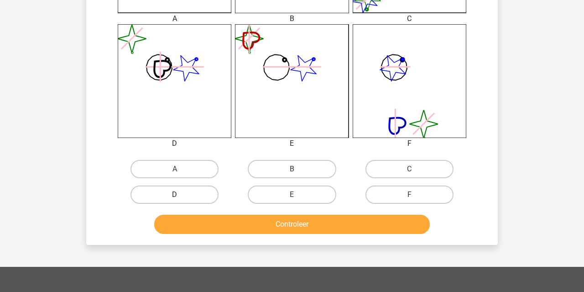
click at [192, 198] on label "D" at bounding box center [175, 194] width 88 height 18
click at [181, 198] on input "D" at bounding box center [178, 197] width 6 height 6
radio input "true"
click at [205, 222] on button "Controleer" at bounding box center [292, 224] width 276 height 19
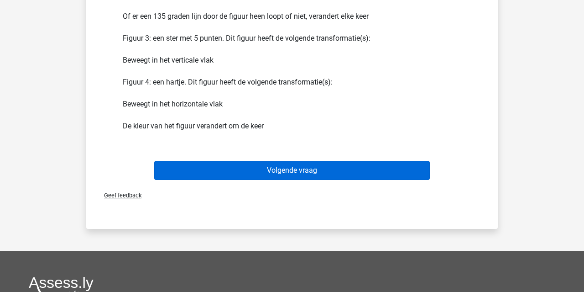
click at [236, 177] on button "Volgende vraag" at bounding box center [292, 170] width 276 height 19
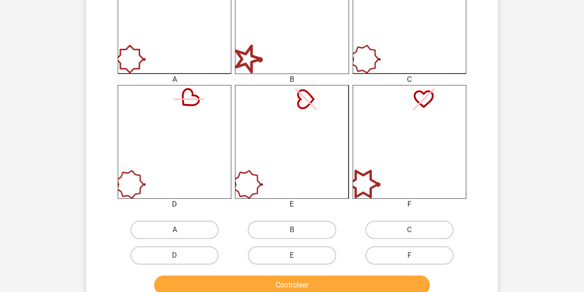
scroll to position [308, 0]
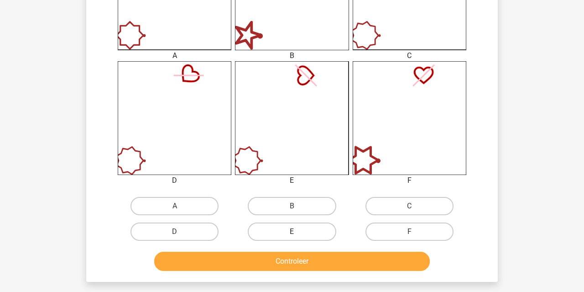
click at [304, 231] on label "E" at bounding box center [292, 231] width 88 height 18
click at [298, 231] on input "E" at bounding box center [295, 234] width 6 height 6
radio input "true"
click at [305, 262] on button "Controleer" at bounding box center [292, 261] width 276 height 19
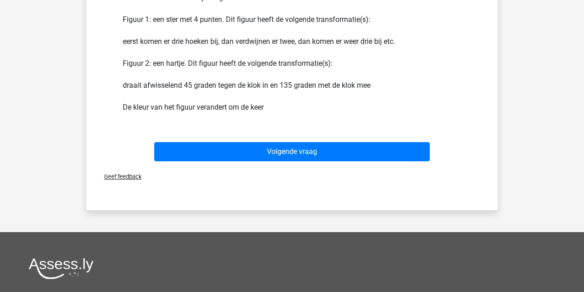
scroll to position [540, 0]
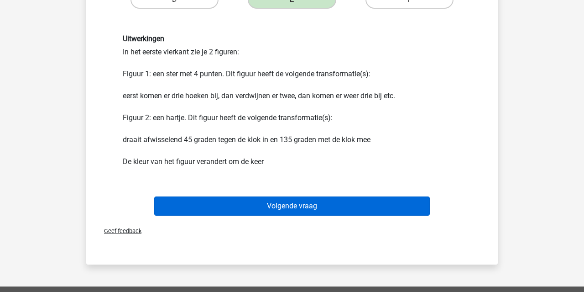
click at [309, 204] on button "Volgende vraag" at bounding box center [292, 205] width 276 height 19
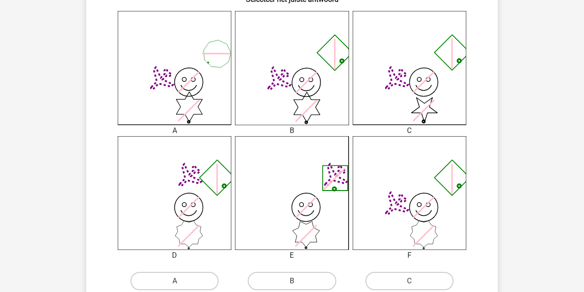
scroll to position [330, 0]
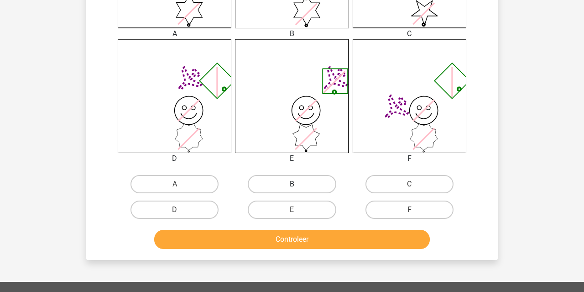
click at [293, 178] on label "B" at bounding box center [292, 184] width 88 height 18
click at [293, 184] on input "B" at bounding box center [295, 187] width 6 height 6
radio input "true"
click at [291, 241] on button "Controleer" at bounding box center [292, 239] width 276 height 19
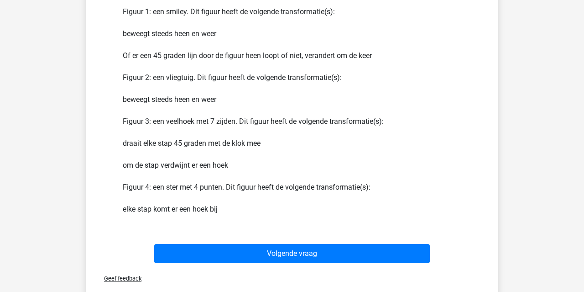
scroll to position [660, 0]
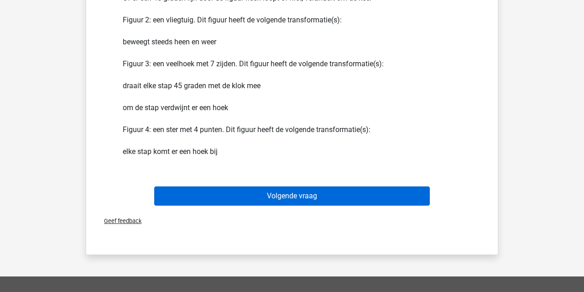
click at [299, 195] on button "Volgende vraag" at bounding box center [292, 195] width 276 height 19
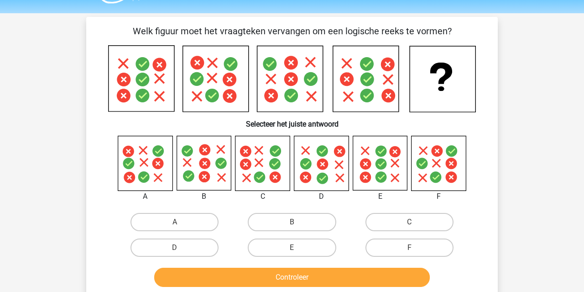
scroll to position [22, 0]
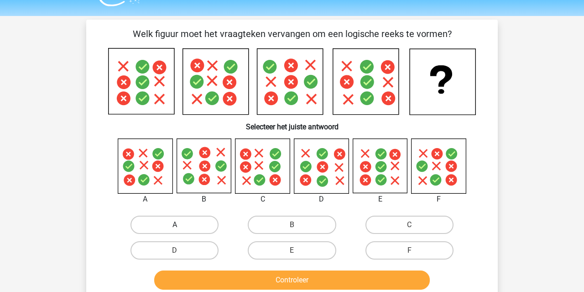
click at [170, 226] on label "A" at bounding box center [175, 224] width 88 height 18
click at [175, 226] on input "A" at bounding box center [178, 228] width 6 height 6
radio input "true"
click at [213, 271] on button "Controleer" at bounding box center [292, 279] width 276 height 19
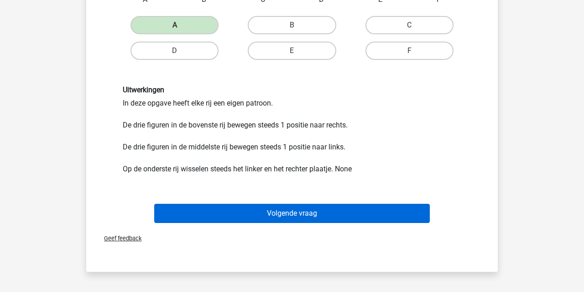
click at [251, 213] on button "Volgende vraag" at bounding box center [292, 213] width 276 height 19
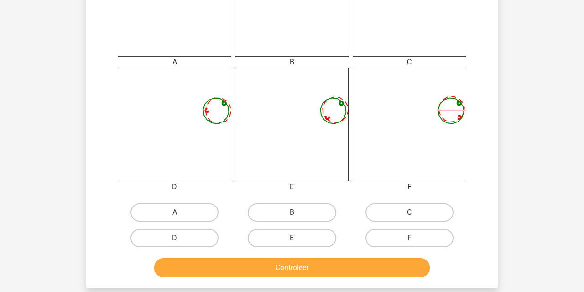
scroll to position [312, 0]
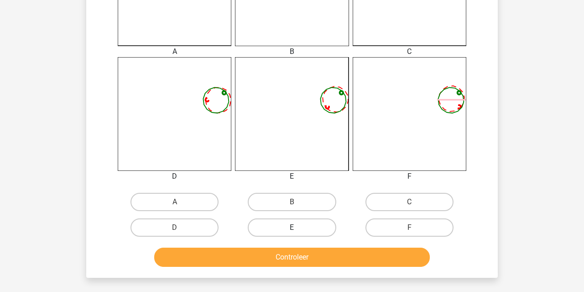
click at [302, 224] on label "E" at bounding box center [292, 227] width 88 height 18
click at [298, 227] on input "E" at bounding box center [295, 230] width 6 height 6
radio input "true"
click at [302, 259] on button "Controleer" at bounding box center [292, 256] width 276 height 19
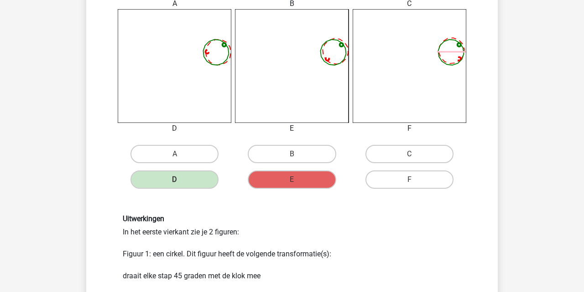
scroll to position [396, 0]
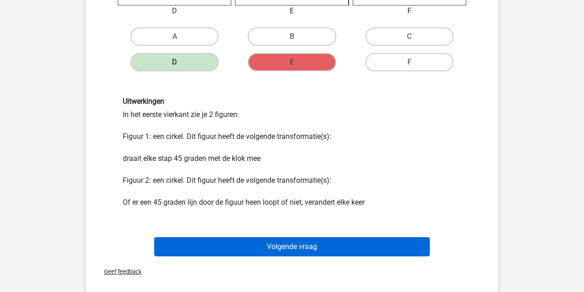
click at [304, 252] on button "Volgende vraag" at bounding box center [292, 246] width 276 height 19
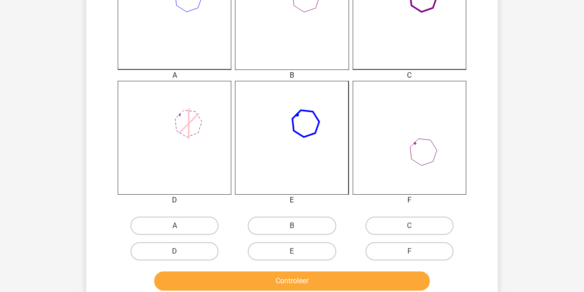
scroll to position [310, 0]
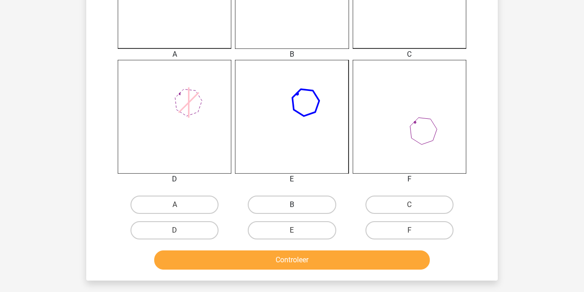
click at [282, 207] on label "B" at bounding box center [292, 204] width 88 height 18
click at [292, 207] on input "B" at bounding box center [295, 208] width 6 height 6
radio input "true"
click at [285, 264] on button "Controleer" at bounding box center [292, 259] width 276 height 19
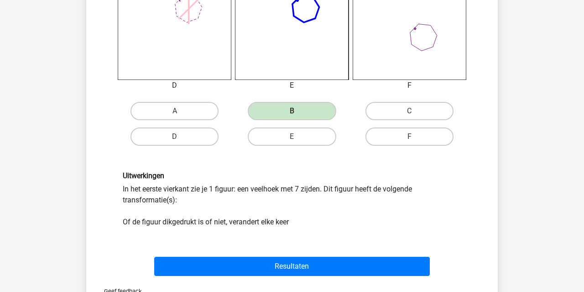
scroll to position [448, 0]
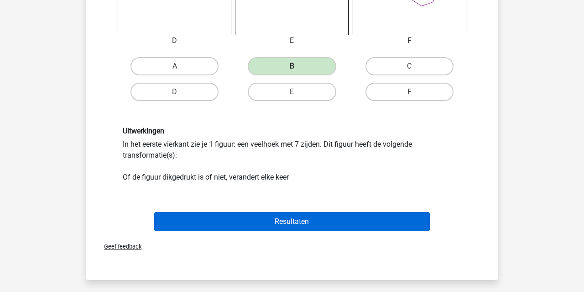
click at [291, 224] on button "Resultaten" at bounding box center [292, 221] width 276 height 19
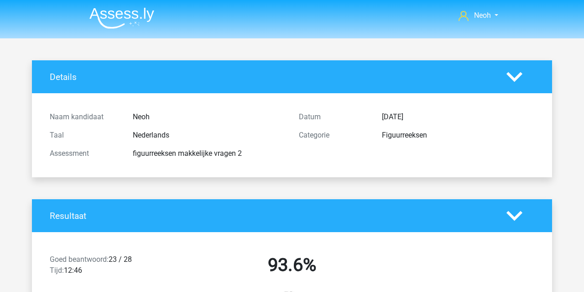
click at [119, 14] on img at bounding box center [121, 17] width 65 height 21
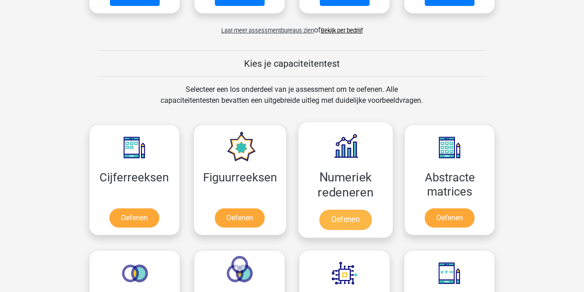
scroll to position [329, 0]
